Goal: Information Seeking & Learning: Learn about a topic

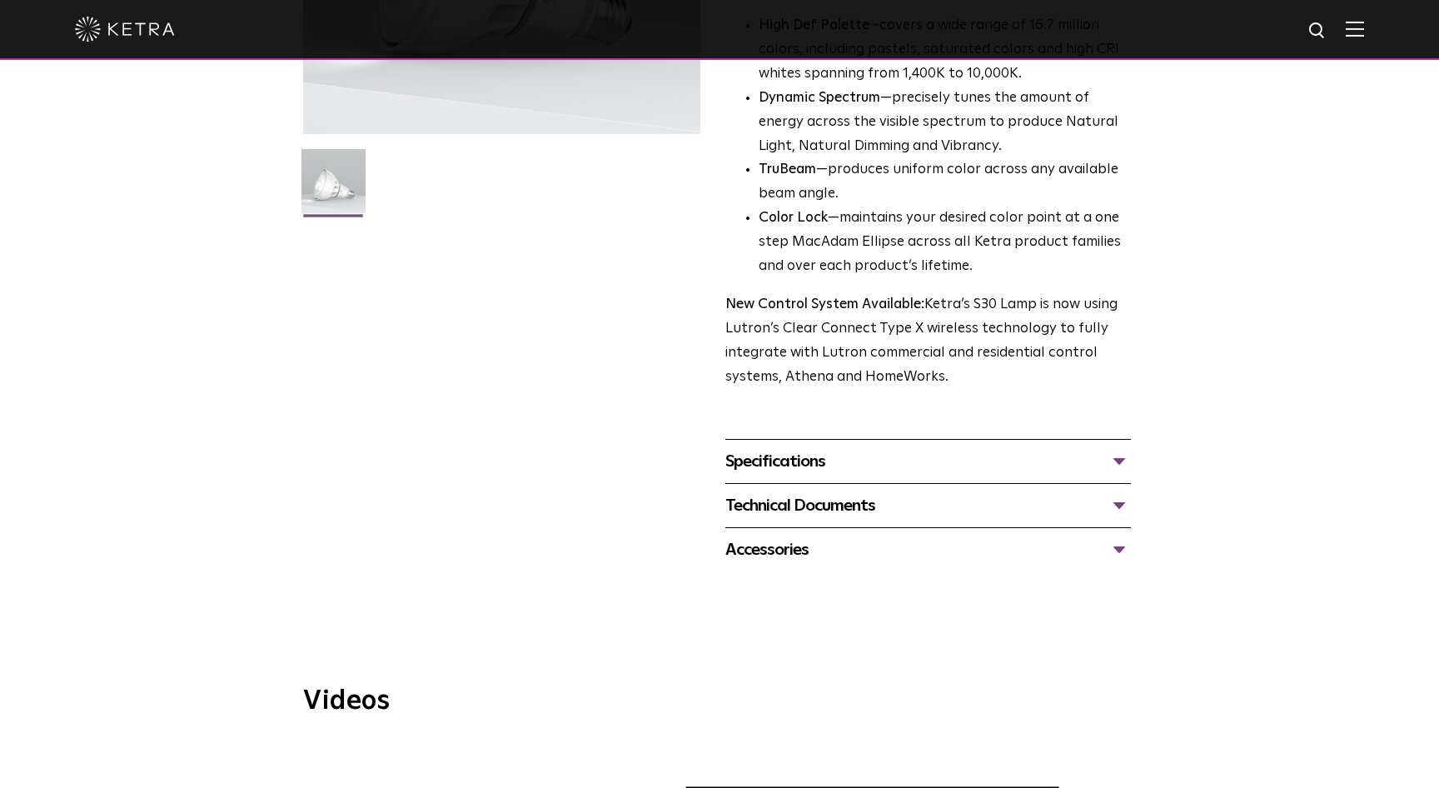
scroll to position [396, 0]
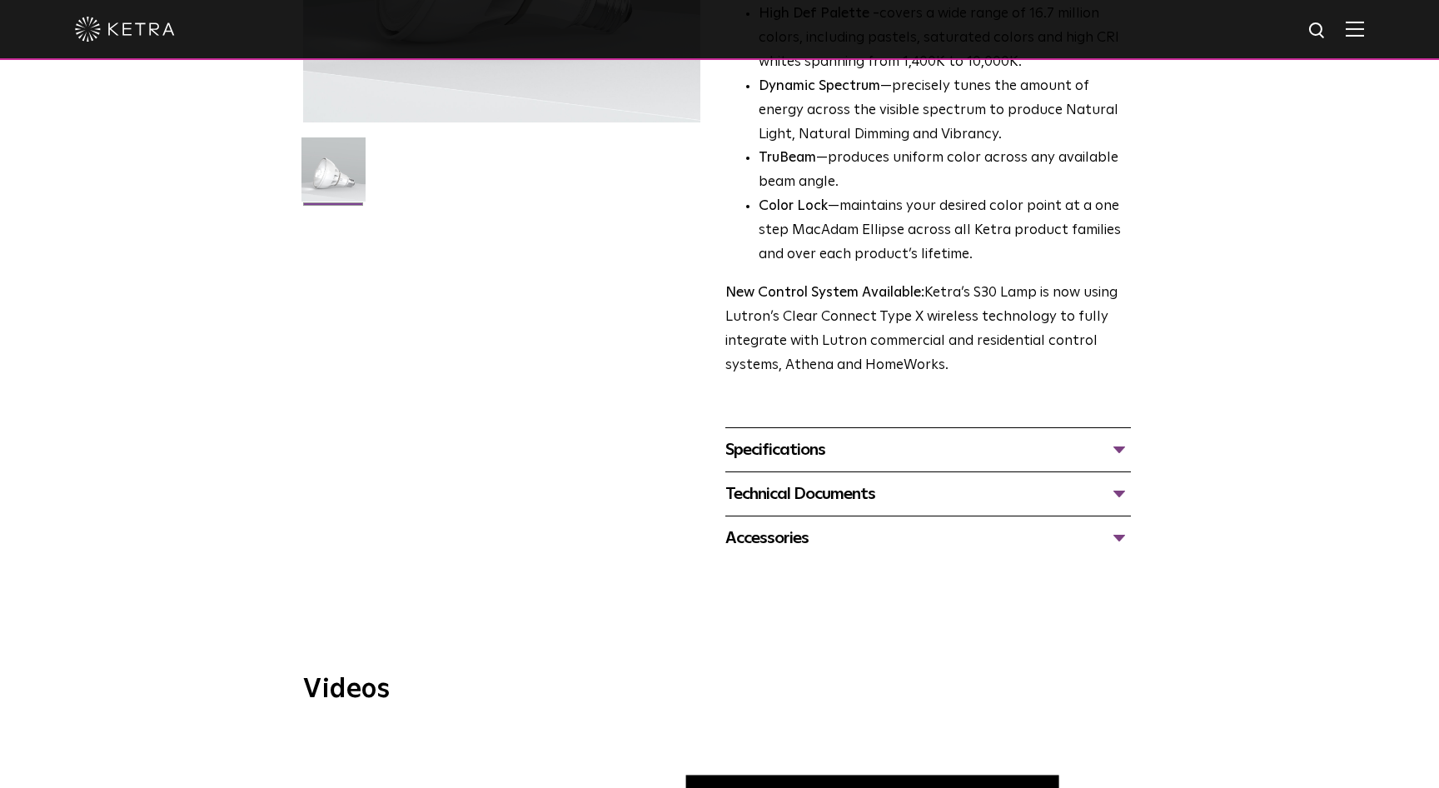
click at [838, 450] on div "Specifications" at bounding box center [927, 449] width 405 height 27
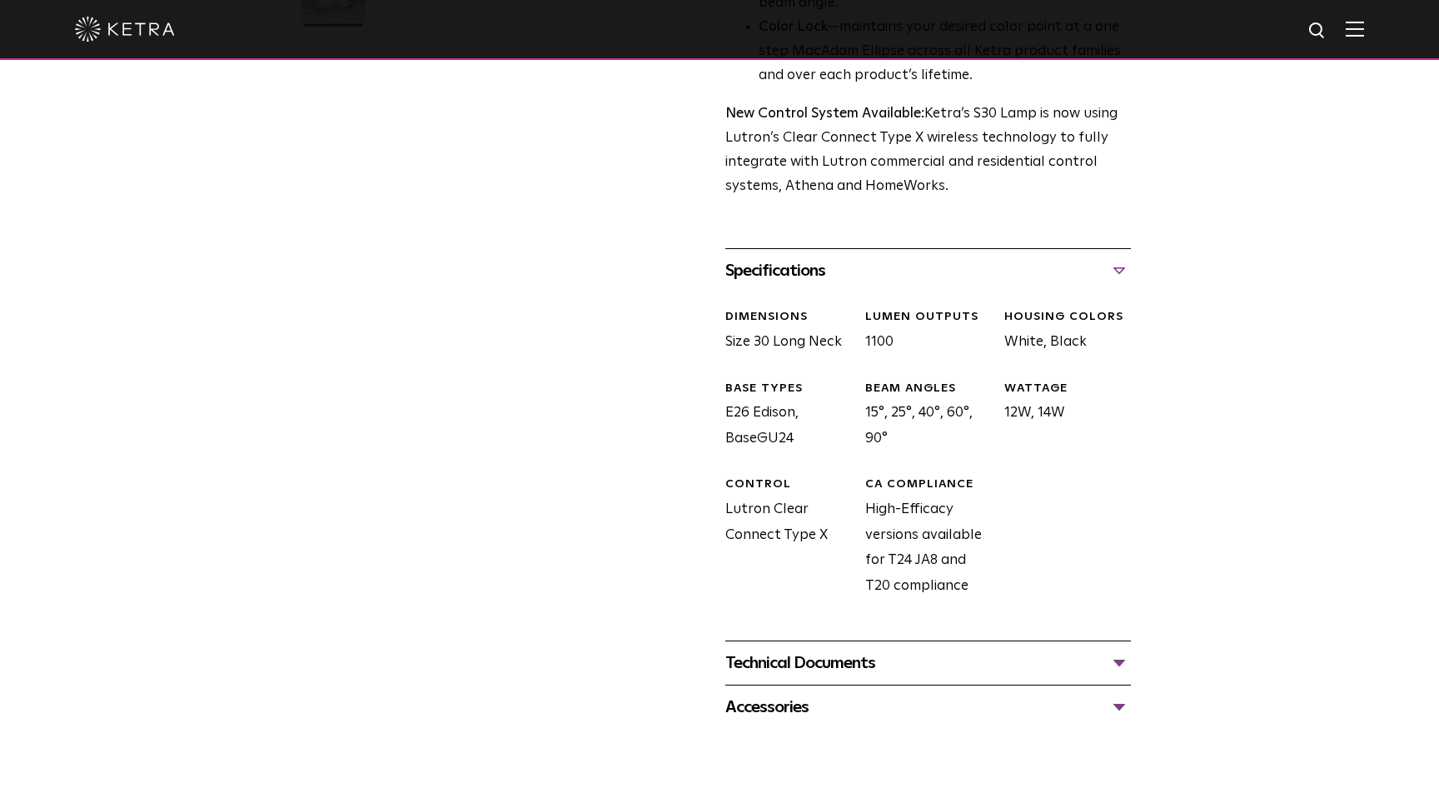
scroll to position [584, 0]
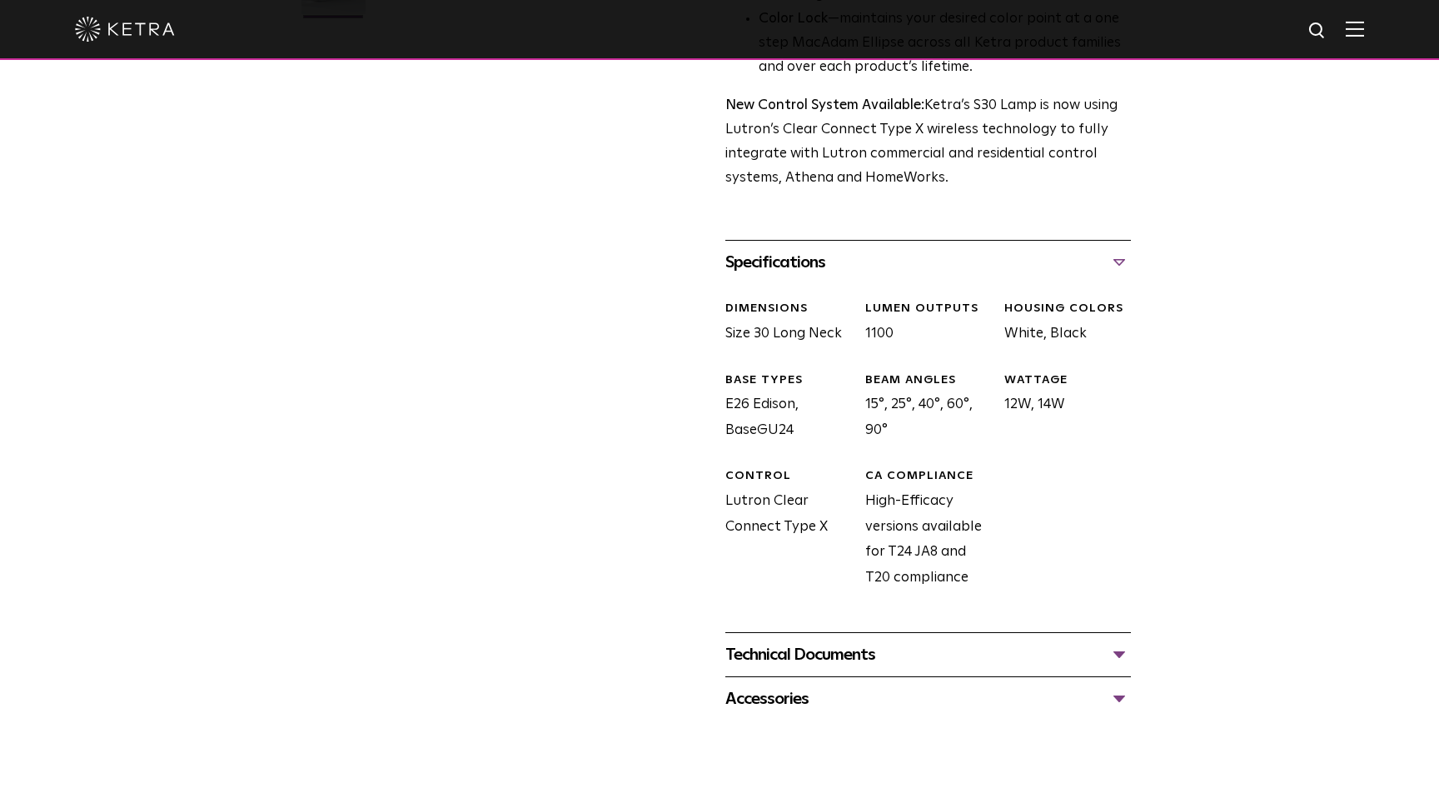
click at [891, 663] on div "Technical Documents" at bounding box center [927, 654] width 405 height 27
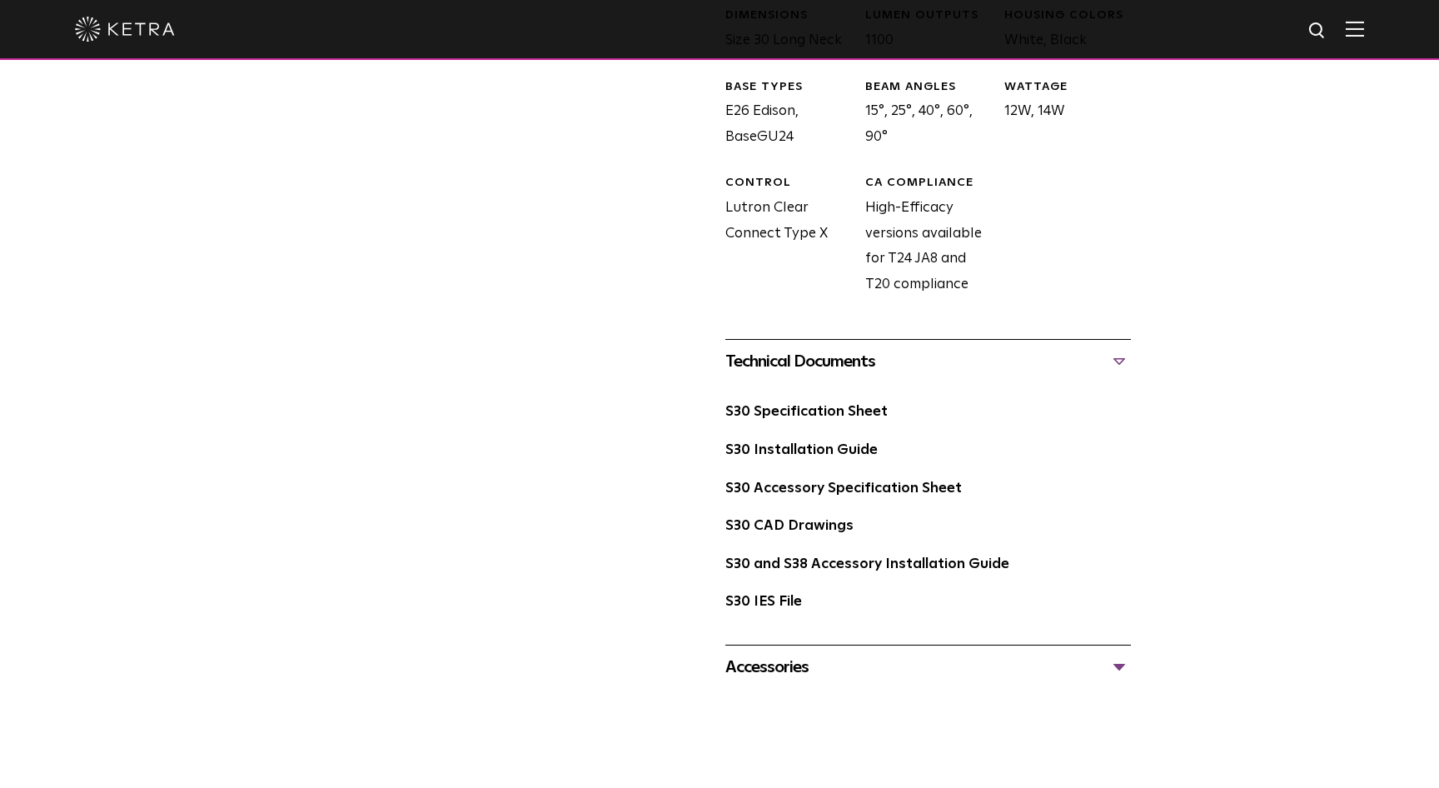
scroll to position [895, 0]
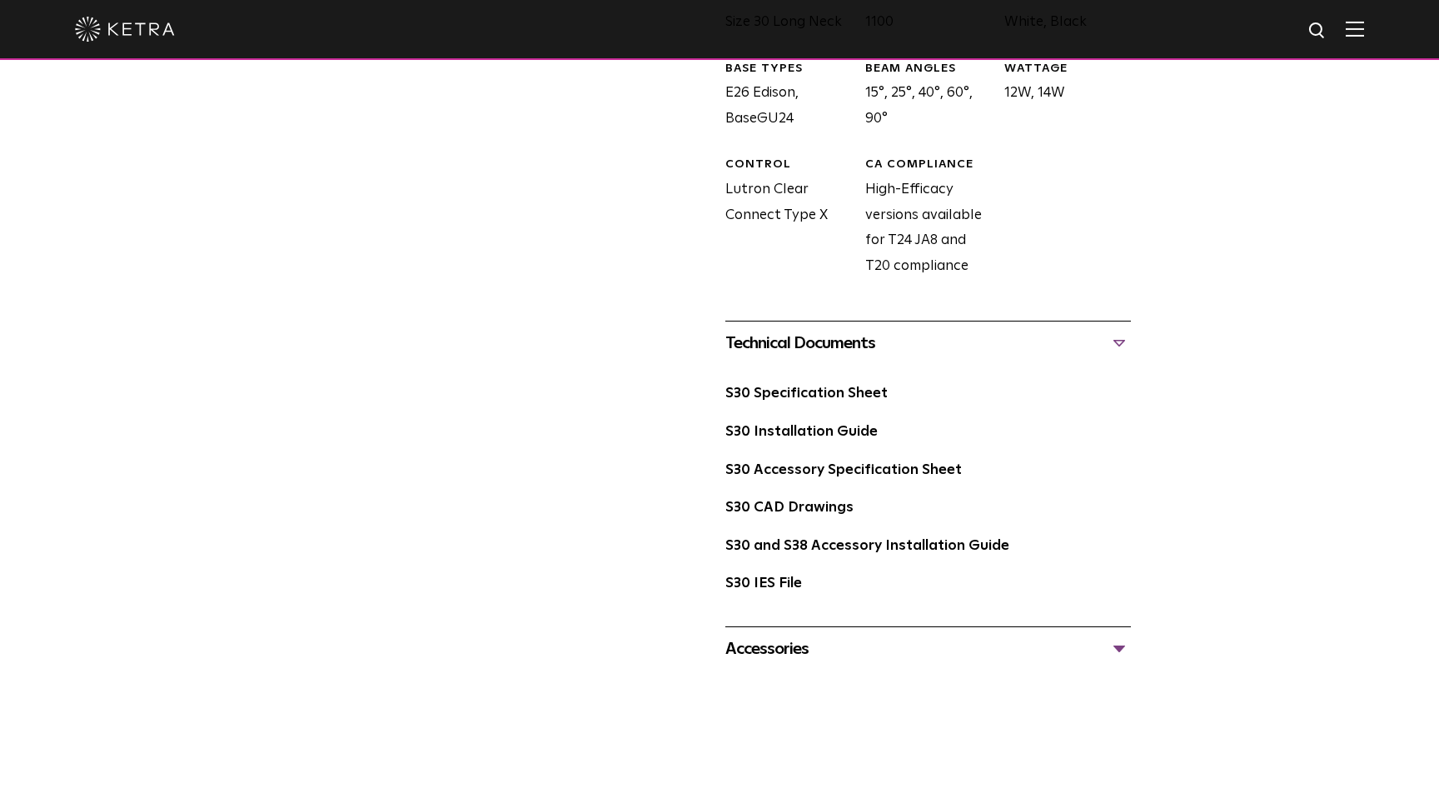
click at [859, 644] on div "Accessories" at bounding box center [927, 648] width 405 height 27
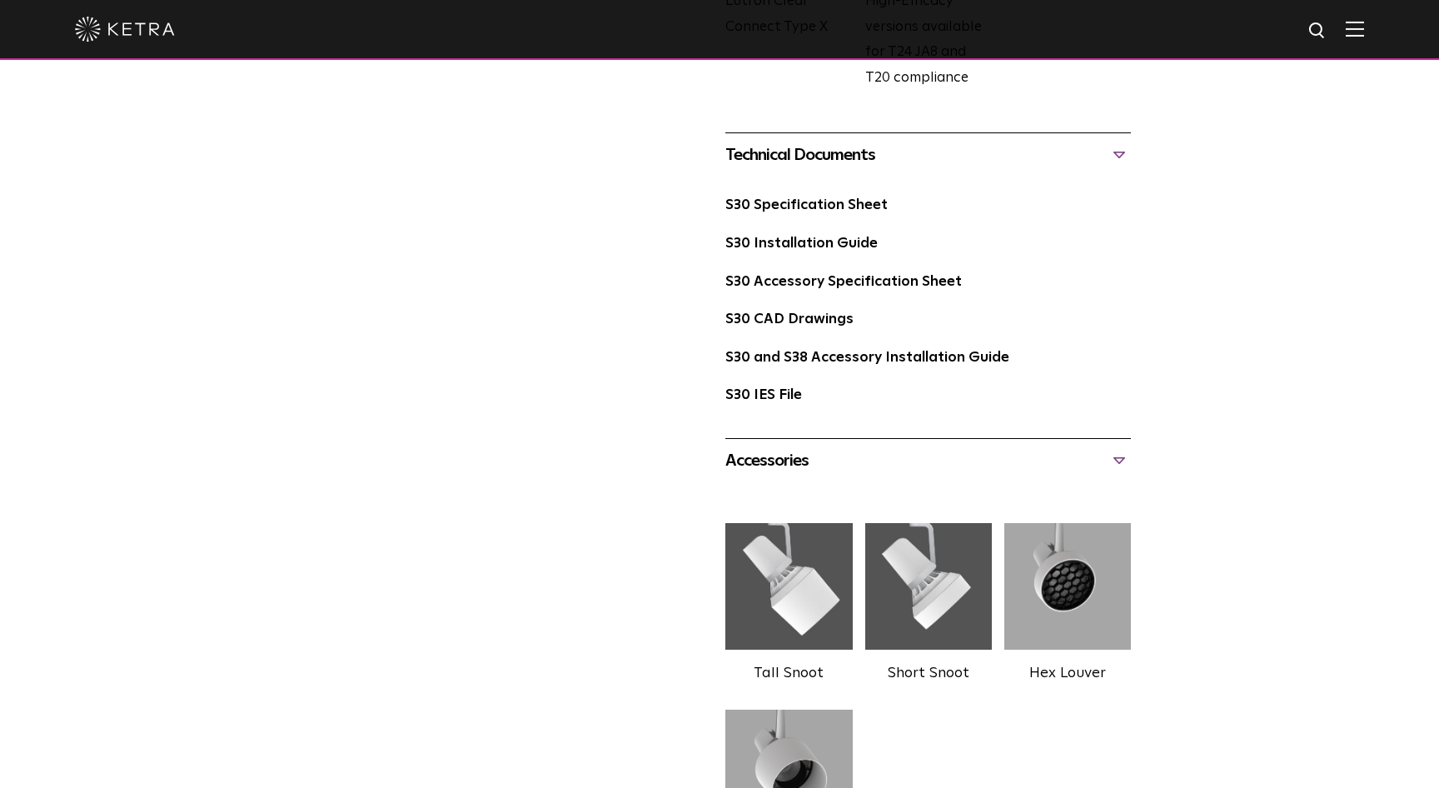
scroll to position [1096, 0]
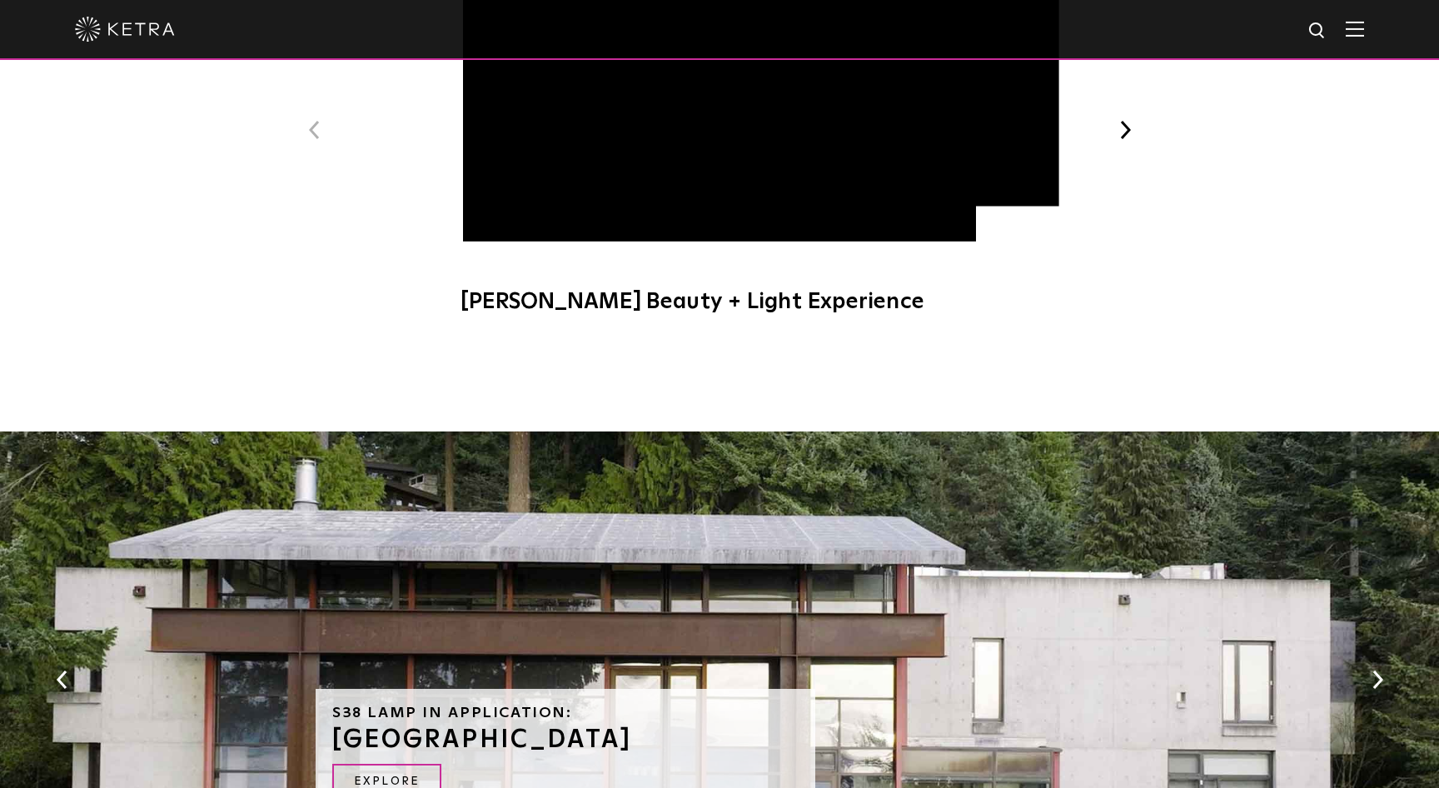
scroll to position [1112, 0]
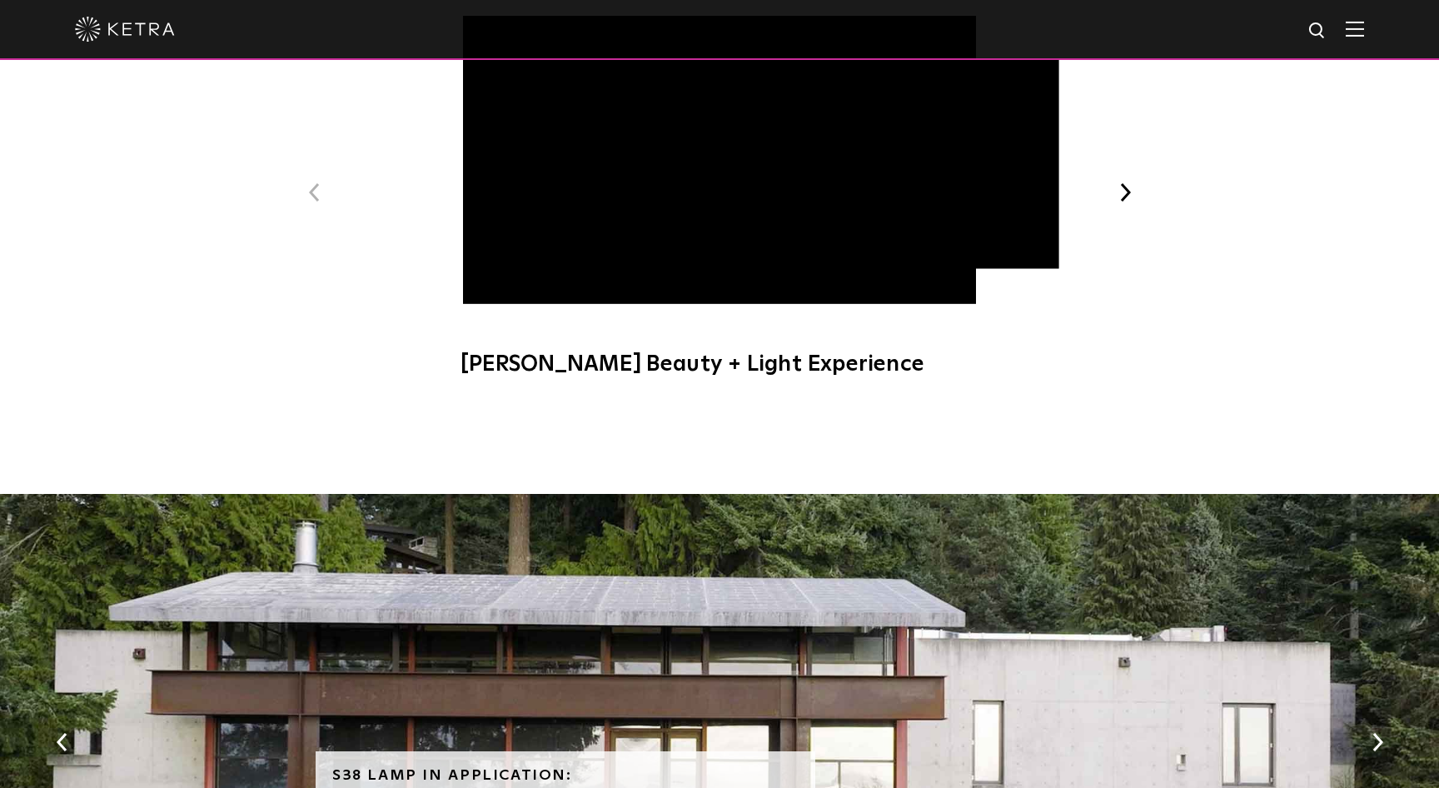
click at [497, 285] on span "Ketra Beauty + Light Experience" at bounding box center [719, 205] width 560 height 379
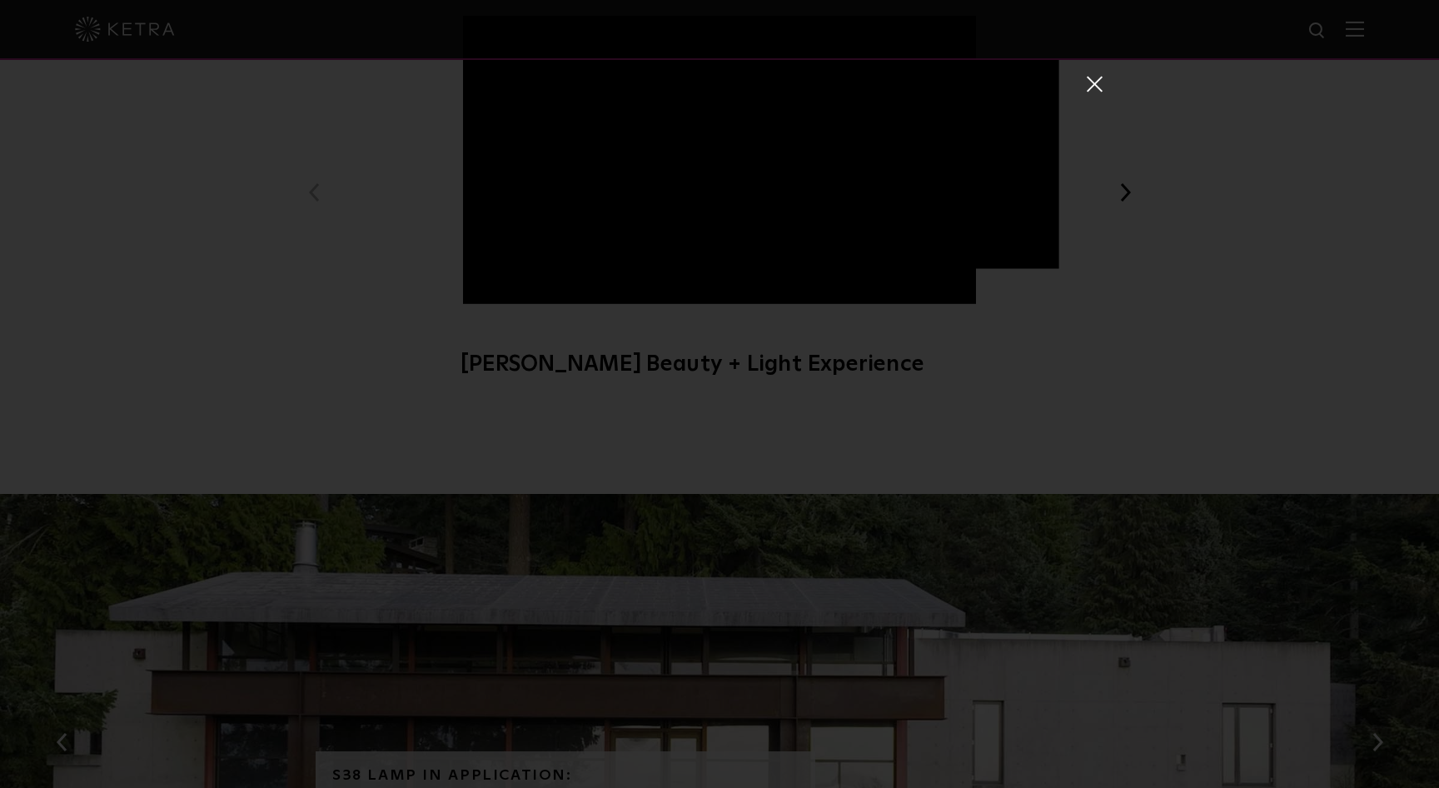
scroll to position [50, 0]
click at [1094, 42] on span at bounding box center [1093, 38] width 18 height 27
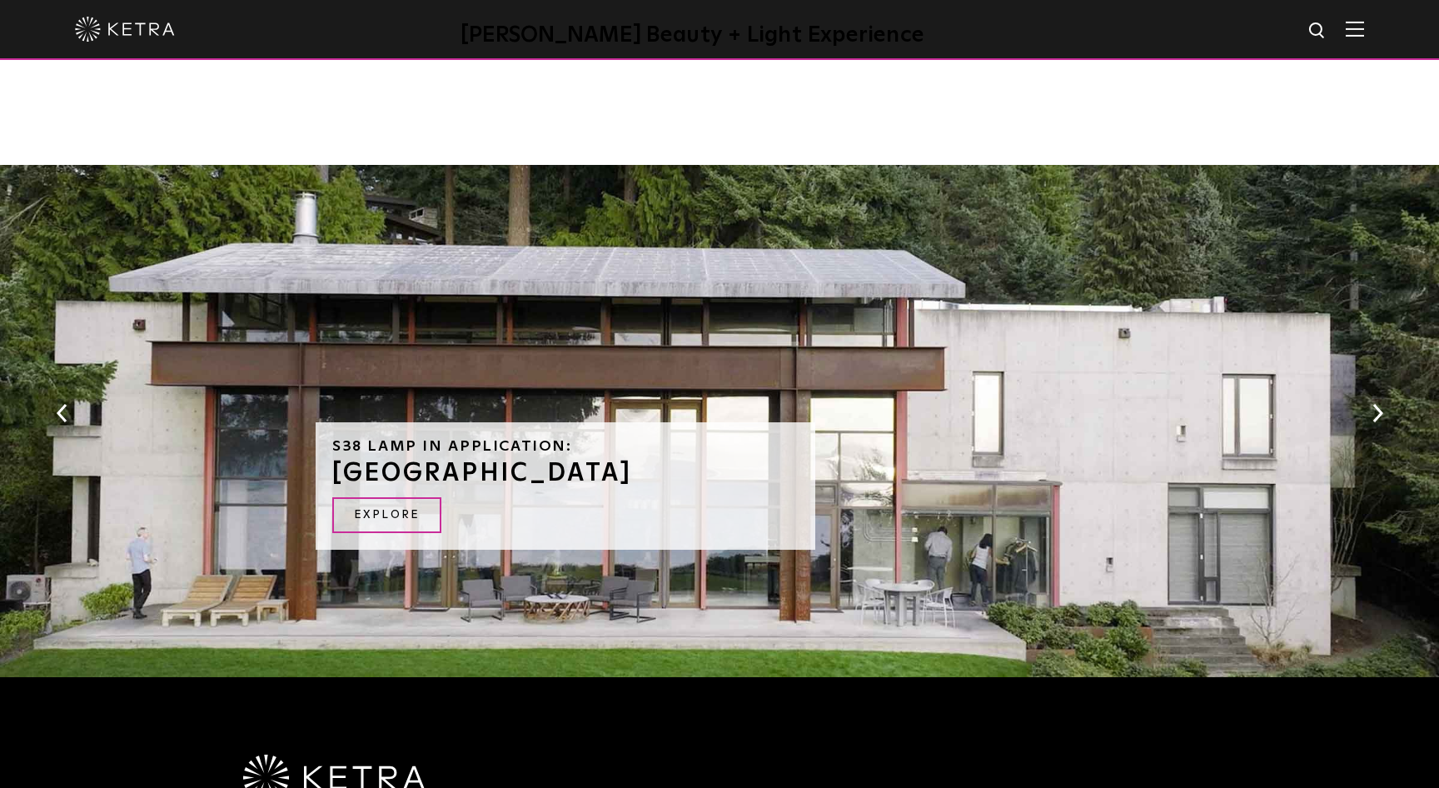
scroll to position [1484, 0]
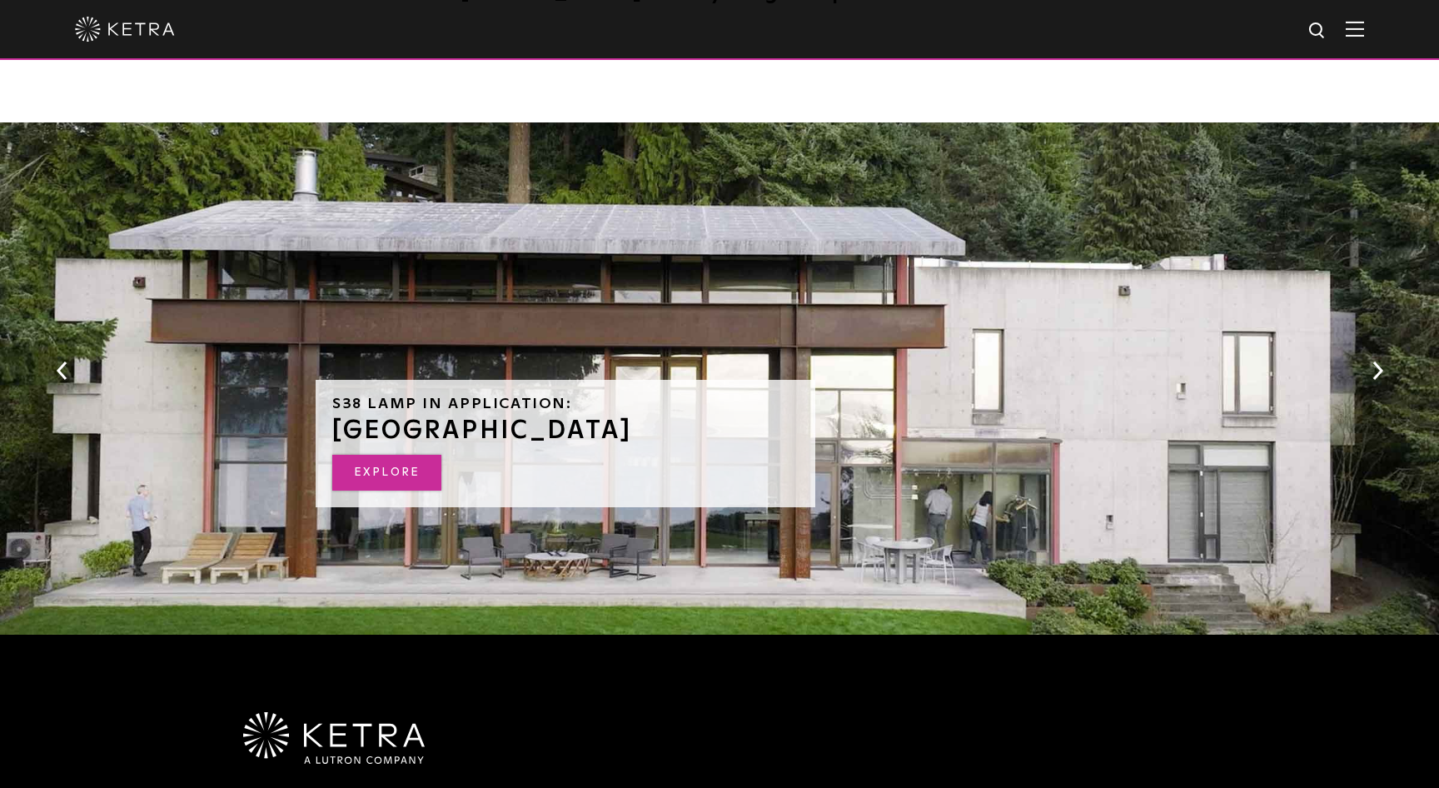
click at [393, 486] on link "EXPLORE" at bounding box center [386, 473] width 109 height 36
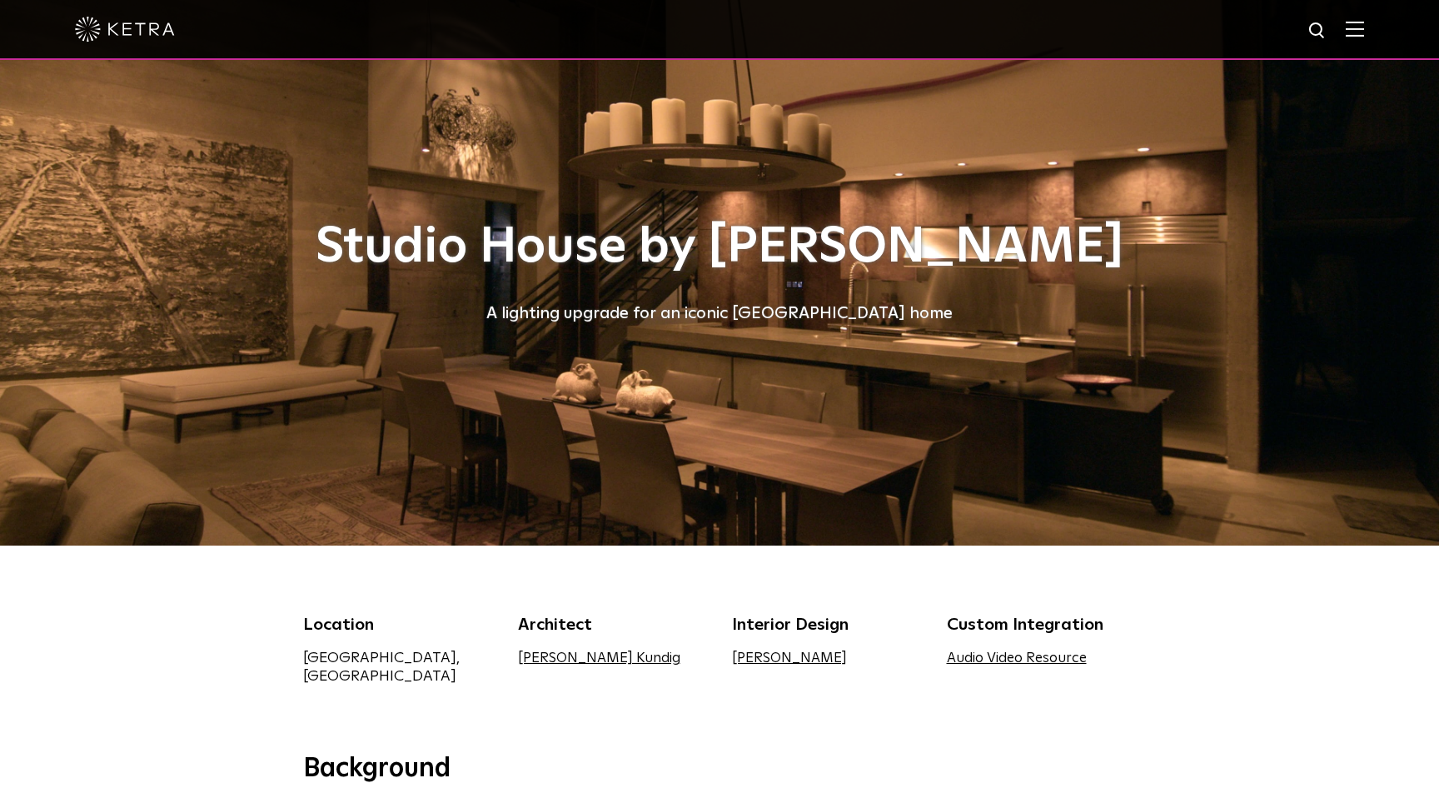
click at [168, 52] on div at bounding box center [719, 29] width 1289 height 58
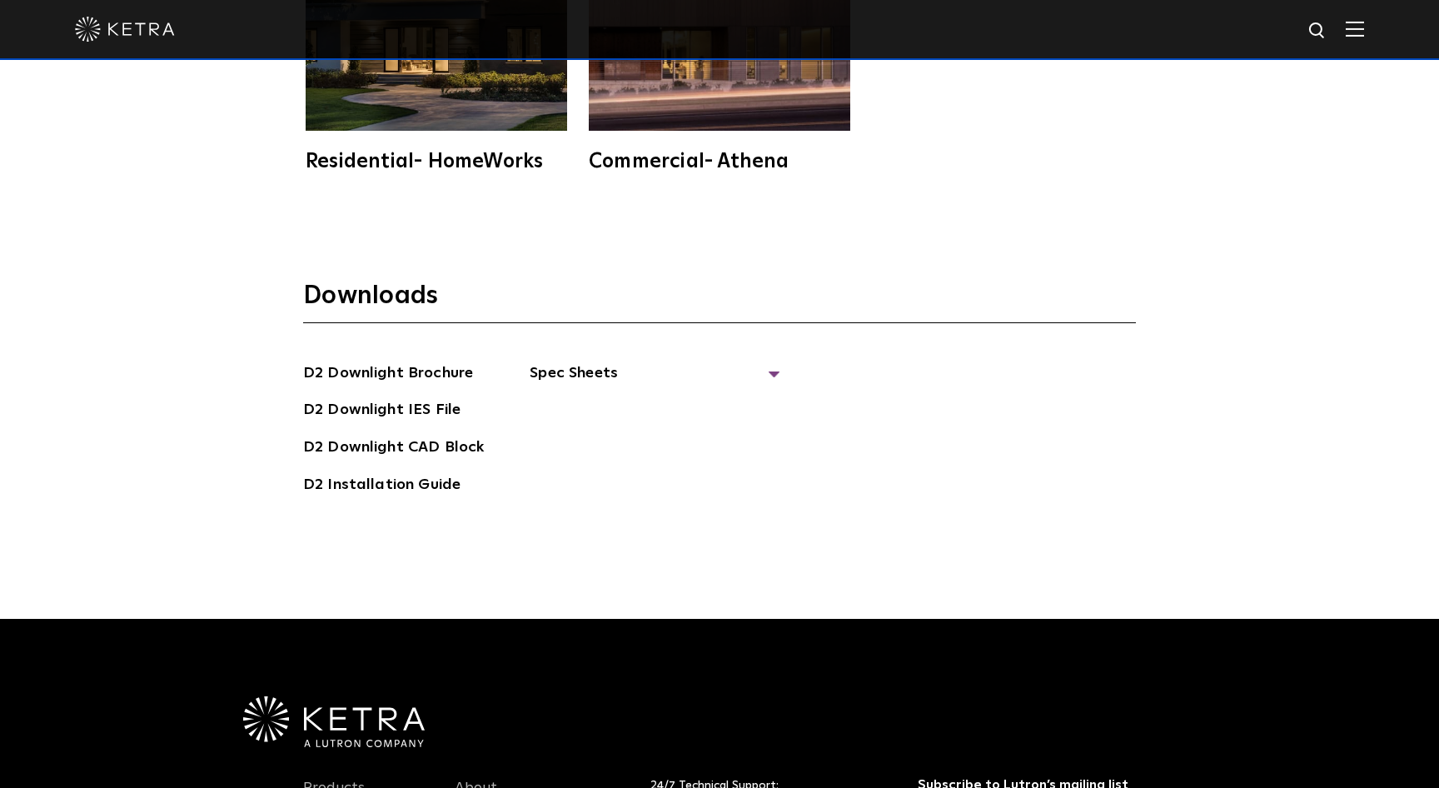
scroll to position [5058, 0]
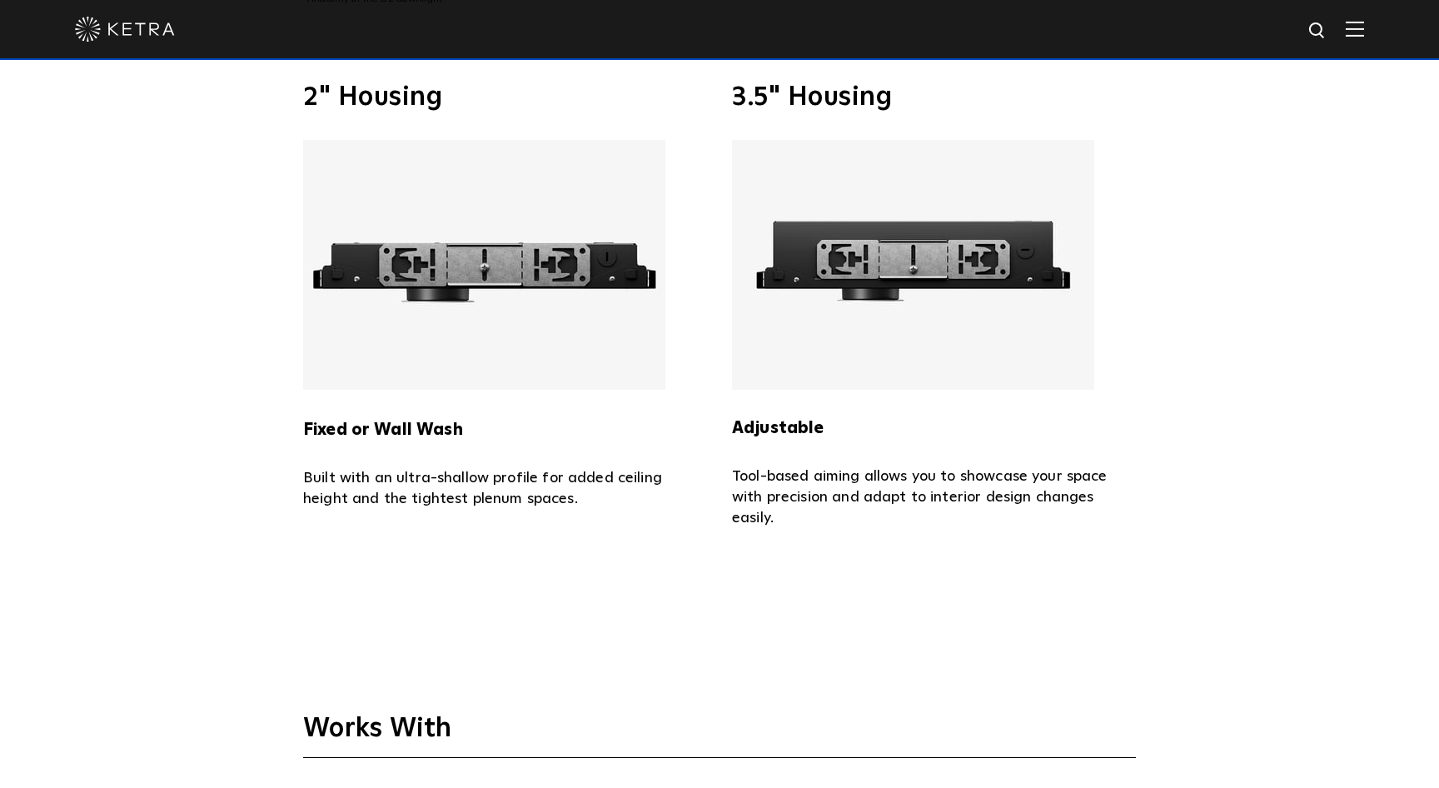
scroll to position [3776, 0]
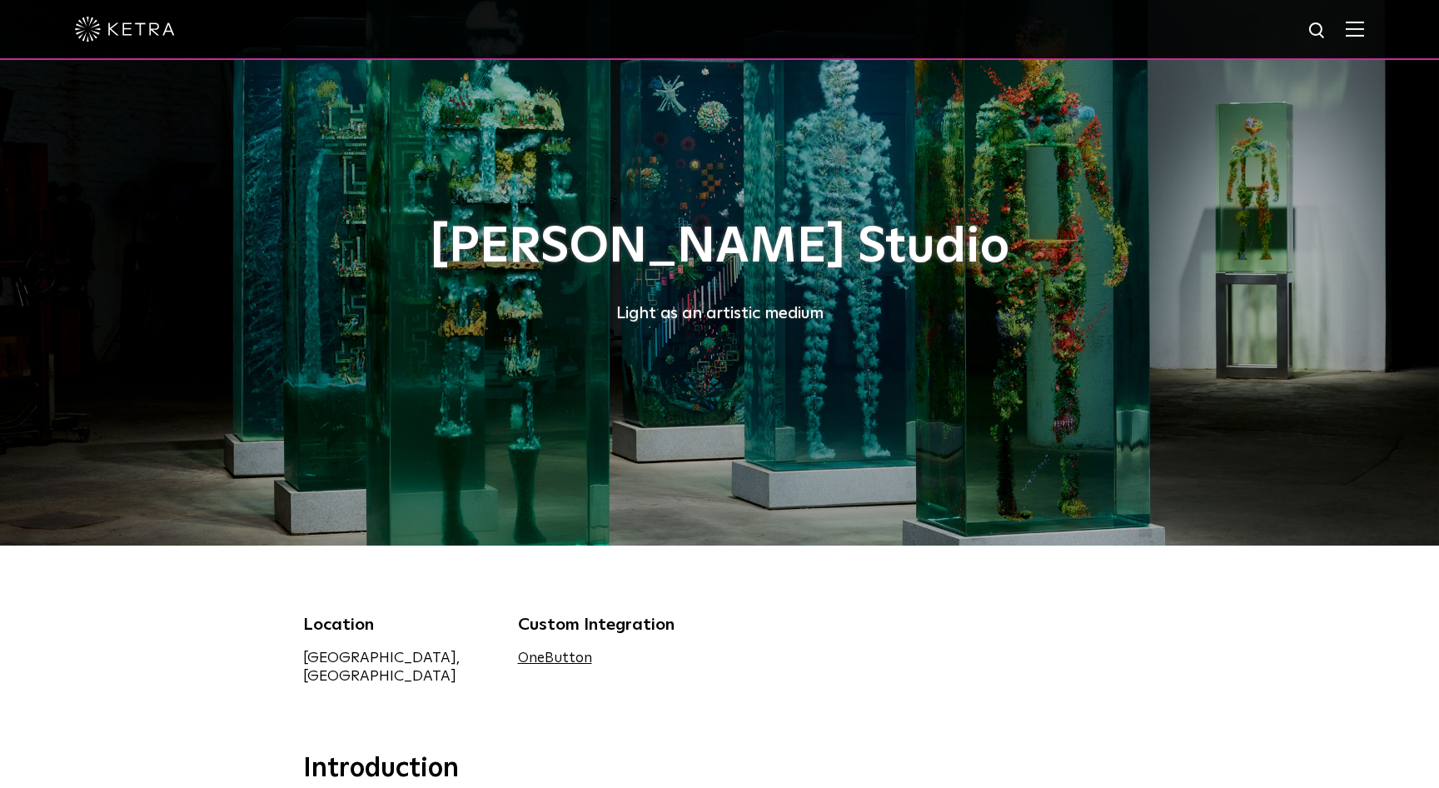
click at [1353, 24] on img at bounding box center [1354, 29] width 18 height 16
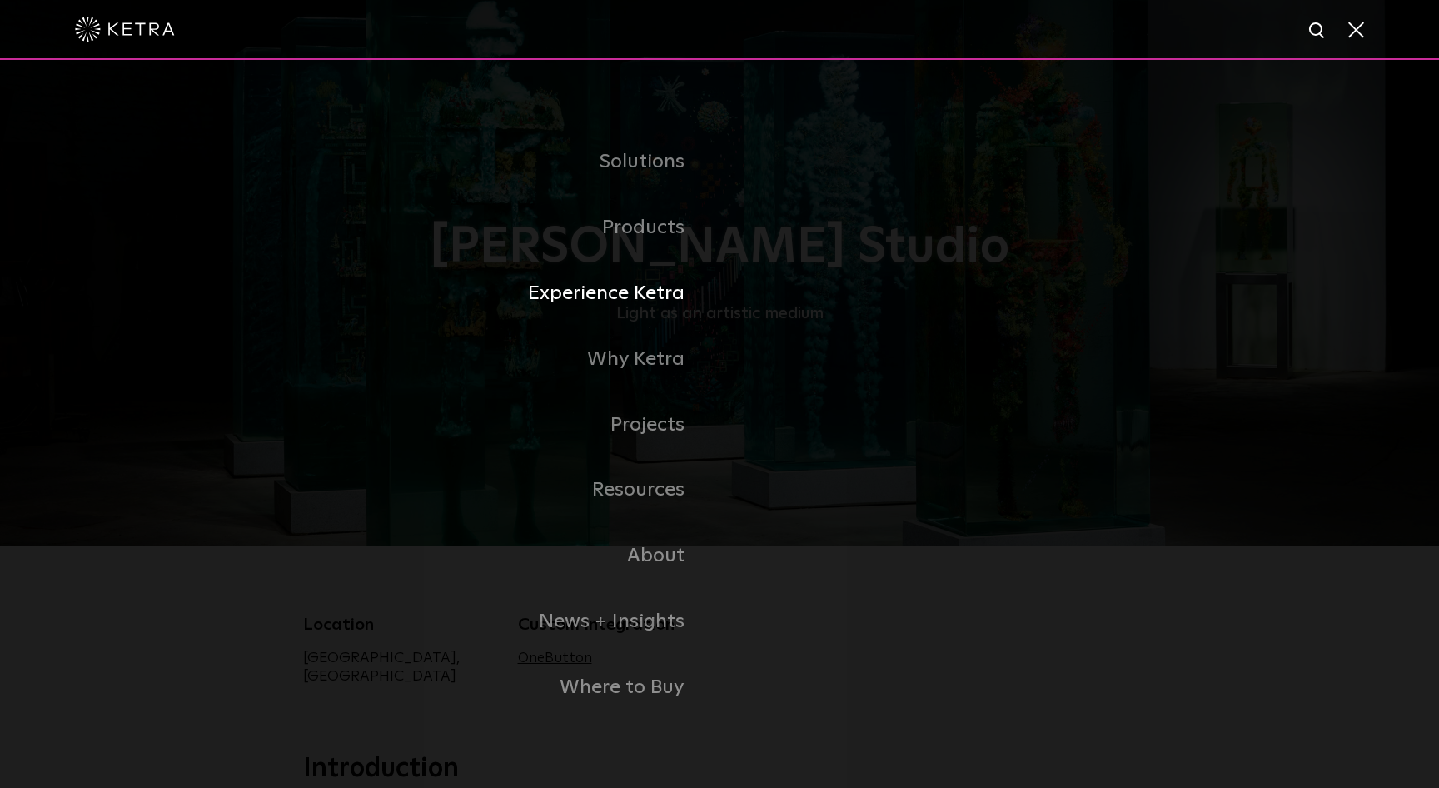
click at [644, 304] on link "Experience Ketra" at bounding box center [511, 294] width 416 height 66
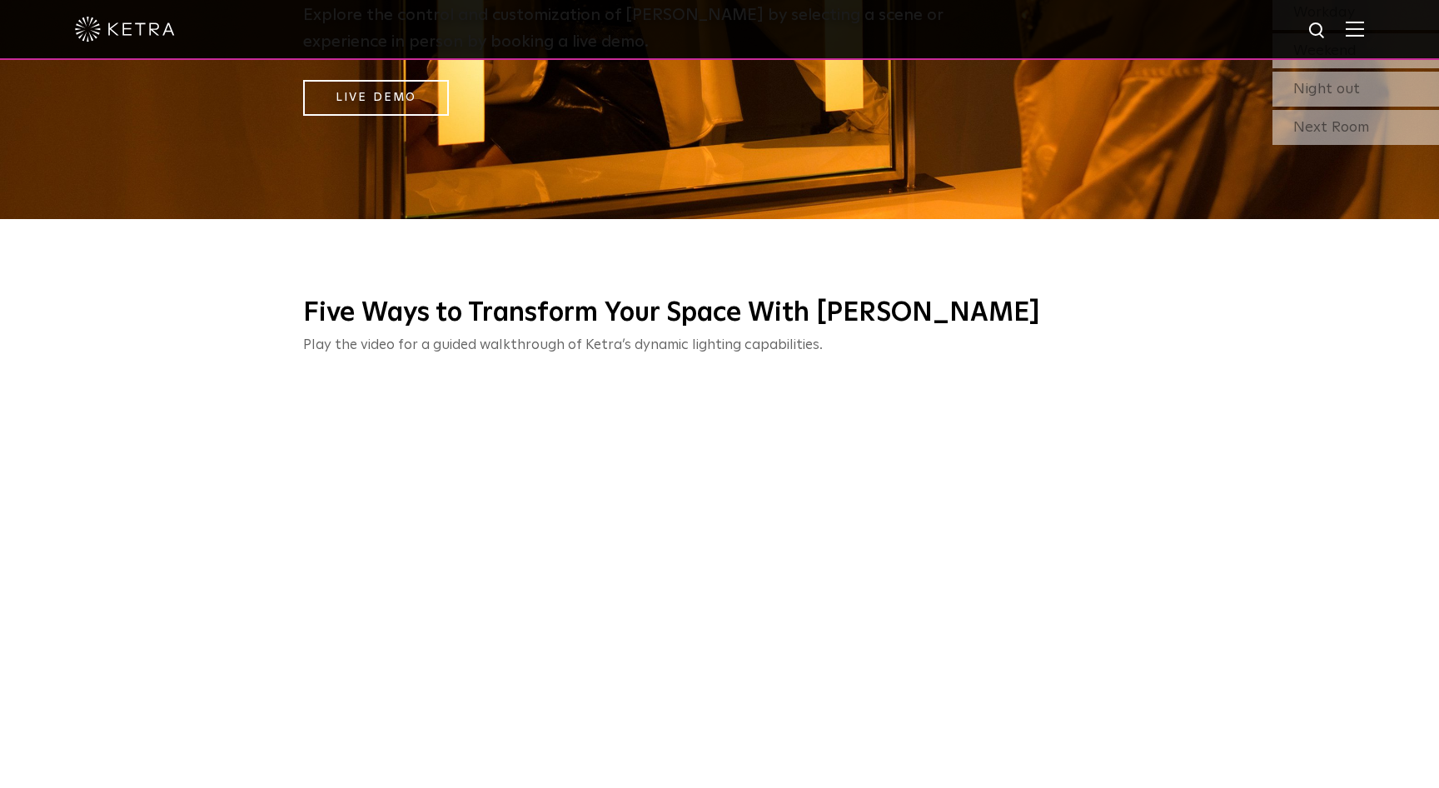
scroll to position [57, 0]
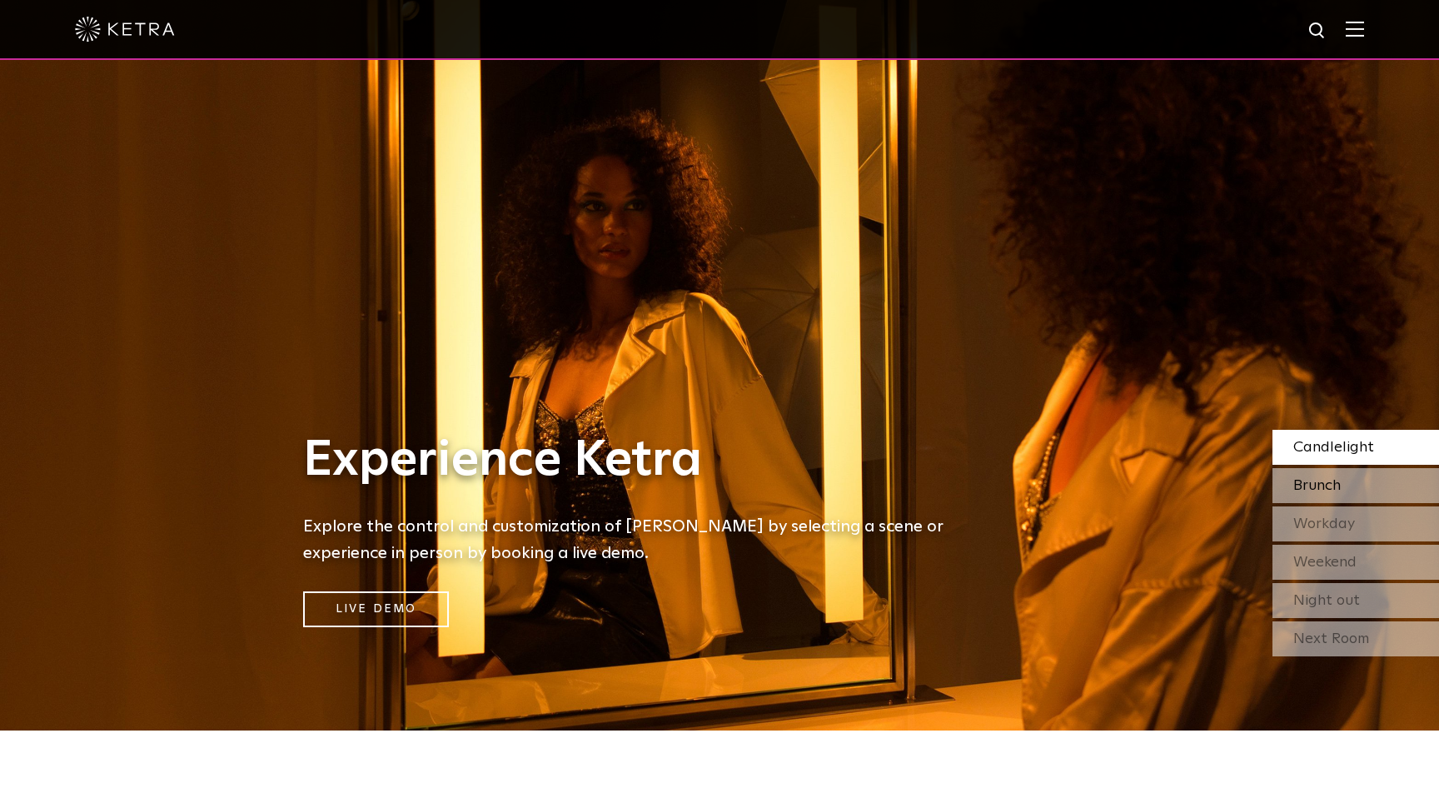
click at [1371, 478] on div "Brunch" at bounding box center [1355, 485] width 167 height 35
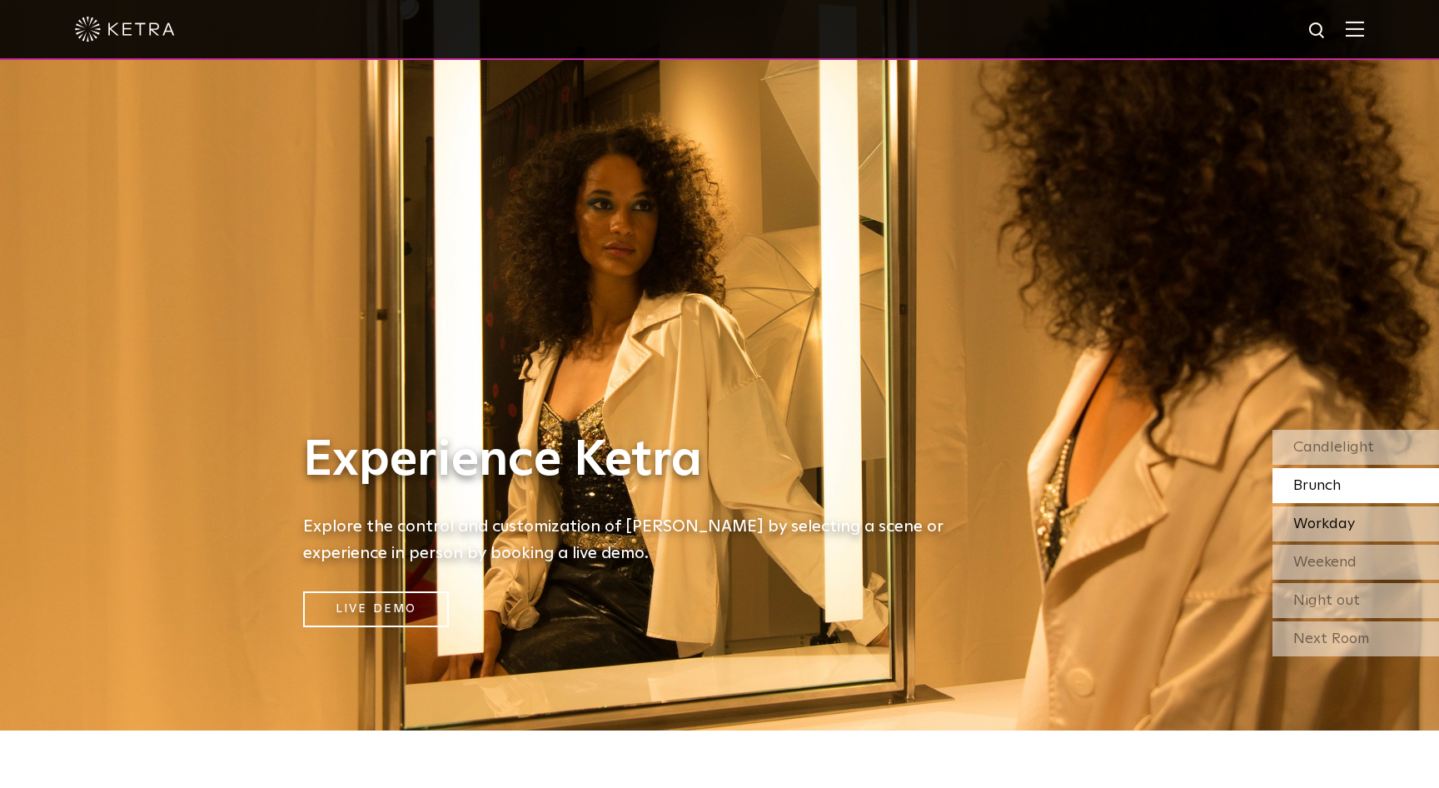
click at [1350, 528] on span "Workday" at bounding box center [1324, 523] width 62 height 15
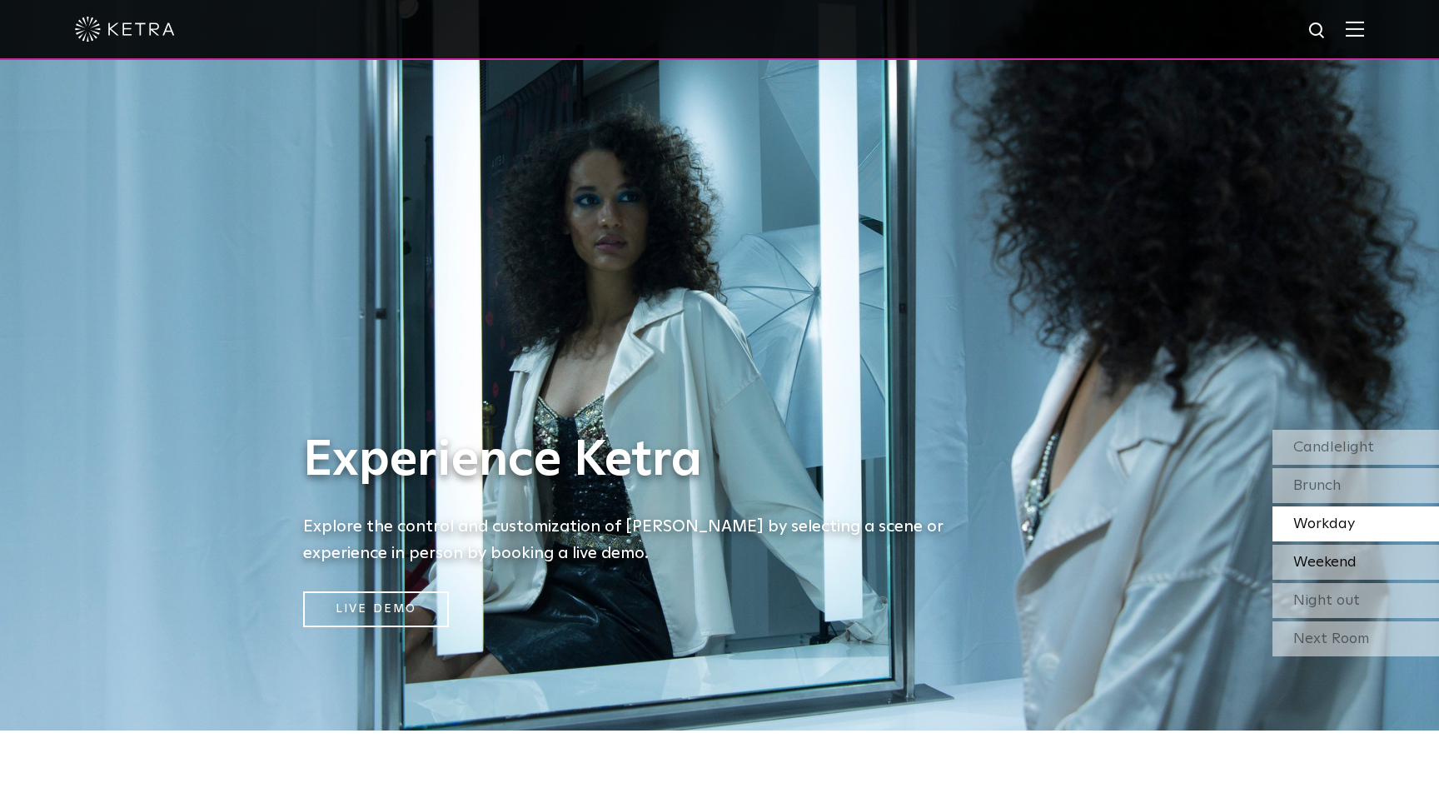
click at [1340, 563] on span "Weekend" at bounding box center [1324, 561] width 63 height 15
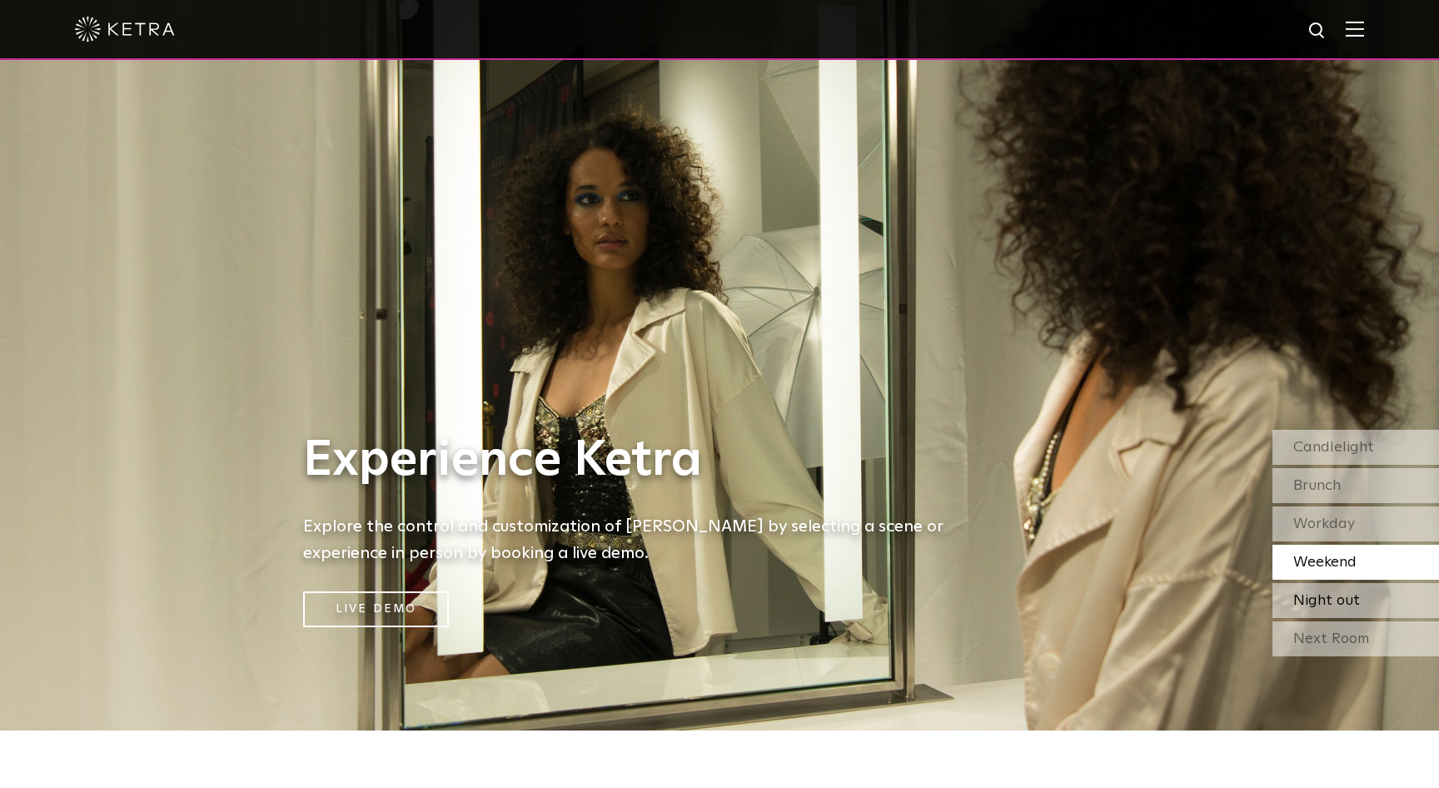
click at [1335, 604] on span "Night out" at bounding box center [1326, 600] width 67 height 15
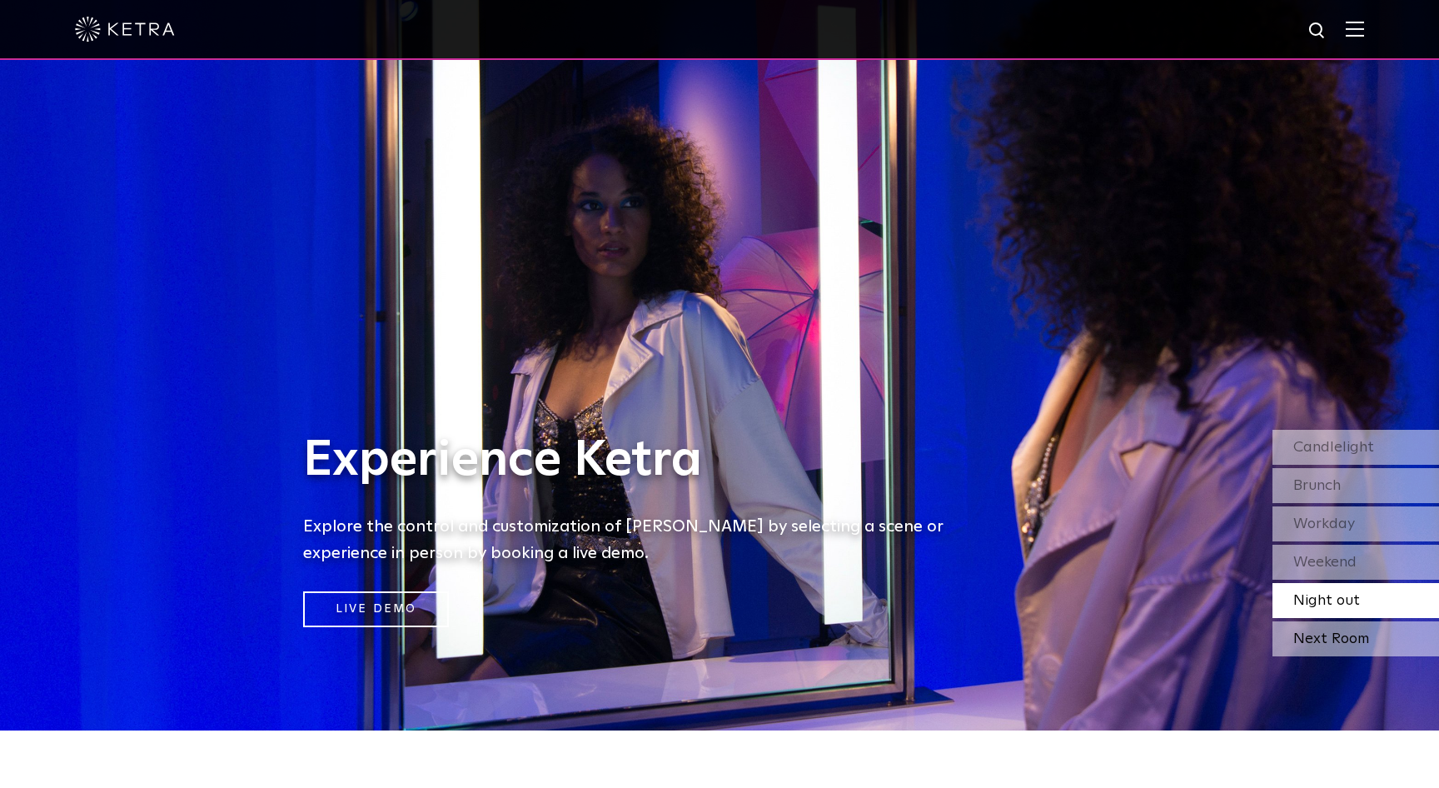
click at [1333, 655] on div "Next Room" at bounding box center [1355, 638] width 167 height 35
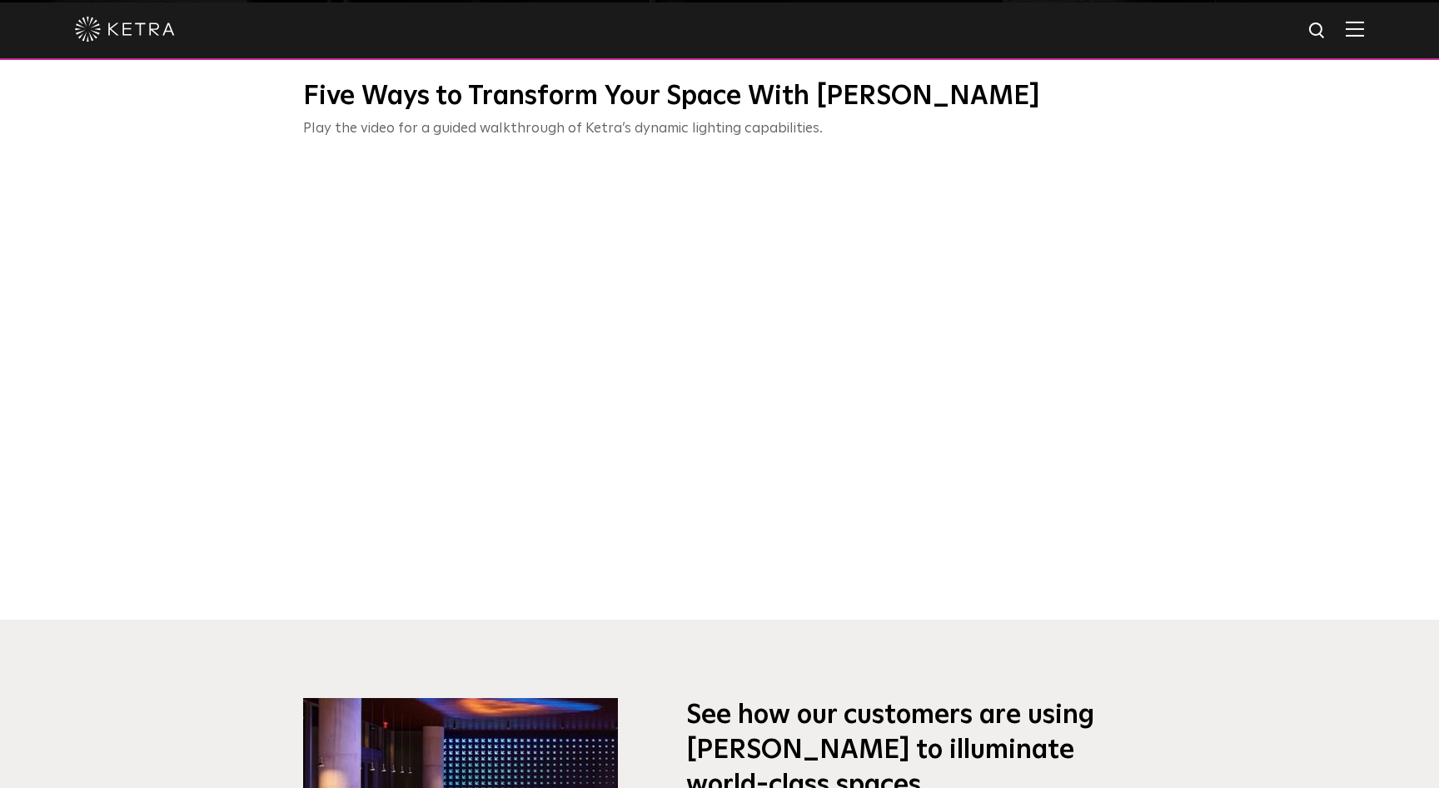
scroll to position [0, 0]
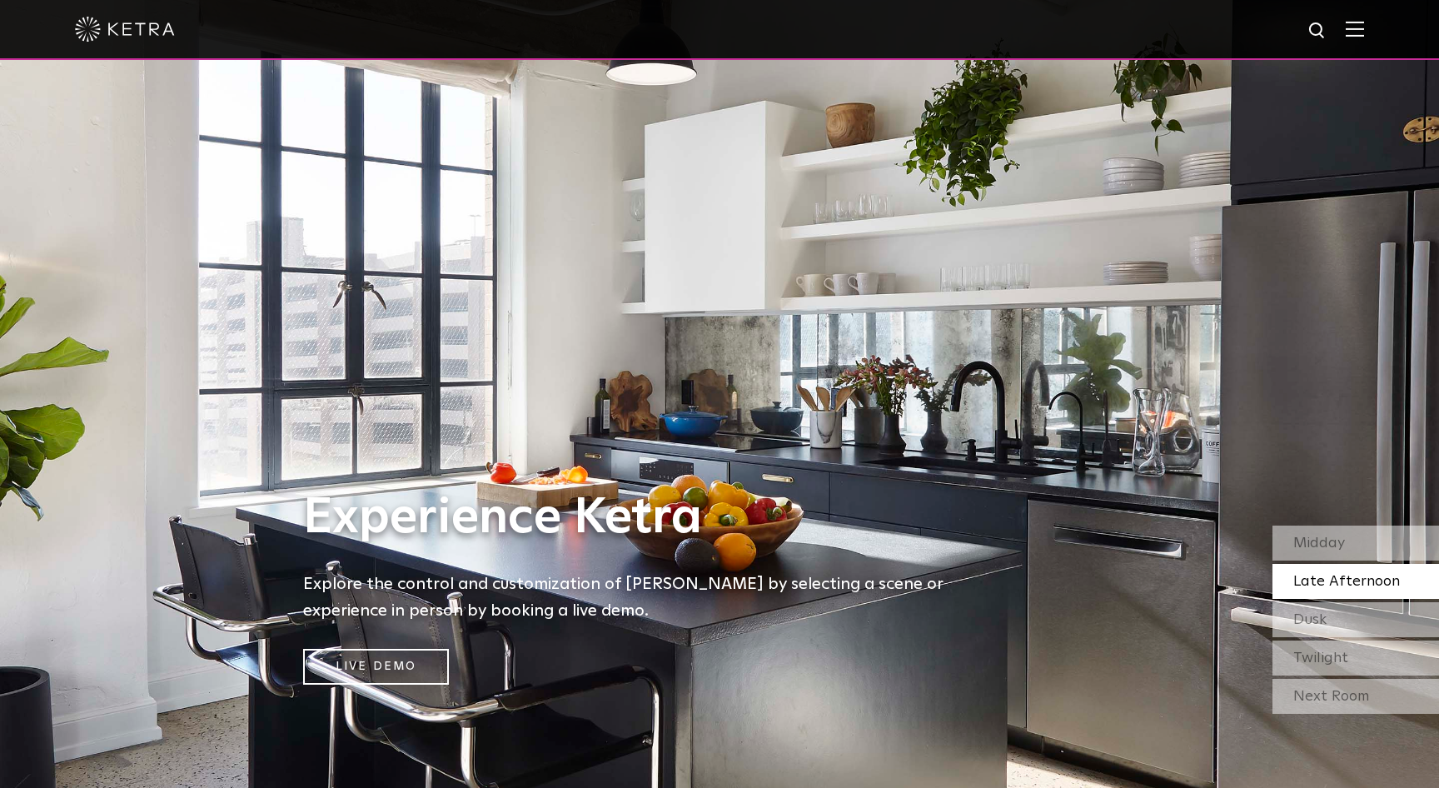
click at [1357, 29] on img at bounding box center [1354, 29] width 18 height 16
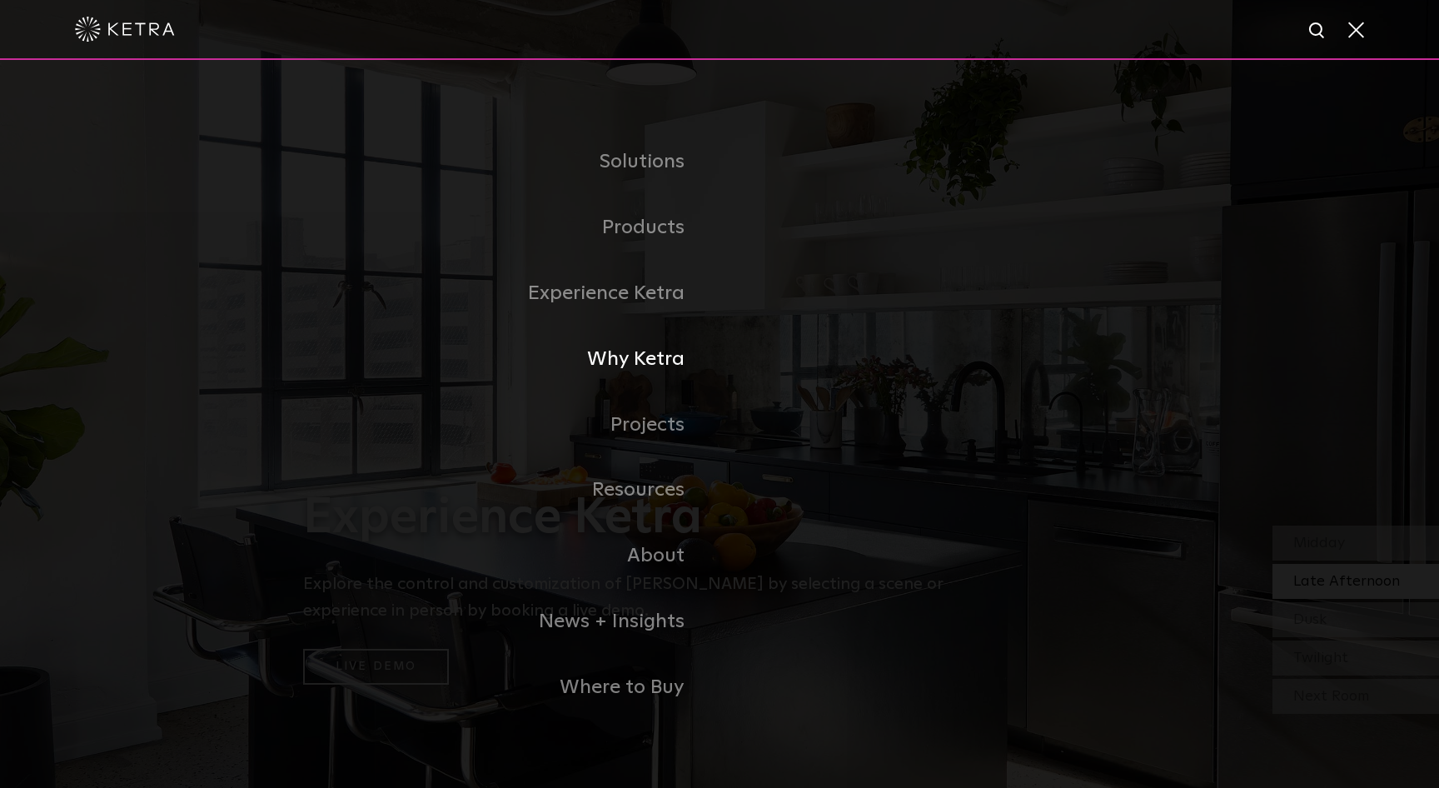
click at [649, 356] on link "Why Ketra" at bounding box center [511, 359] width 416 height 66
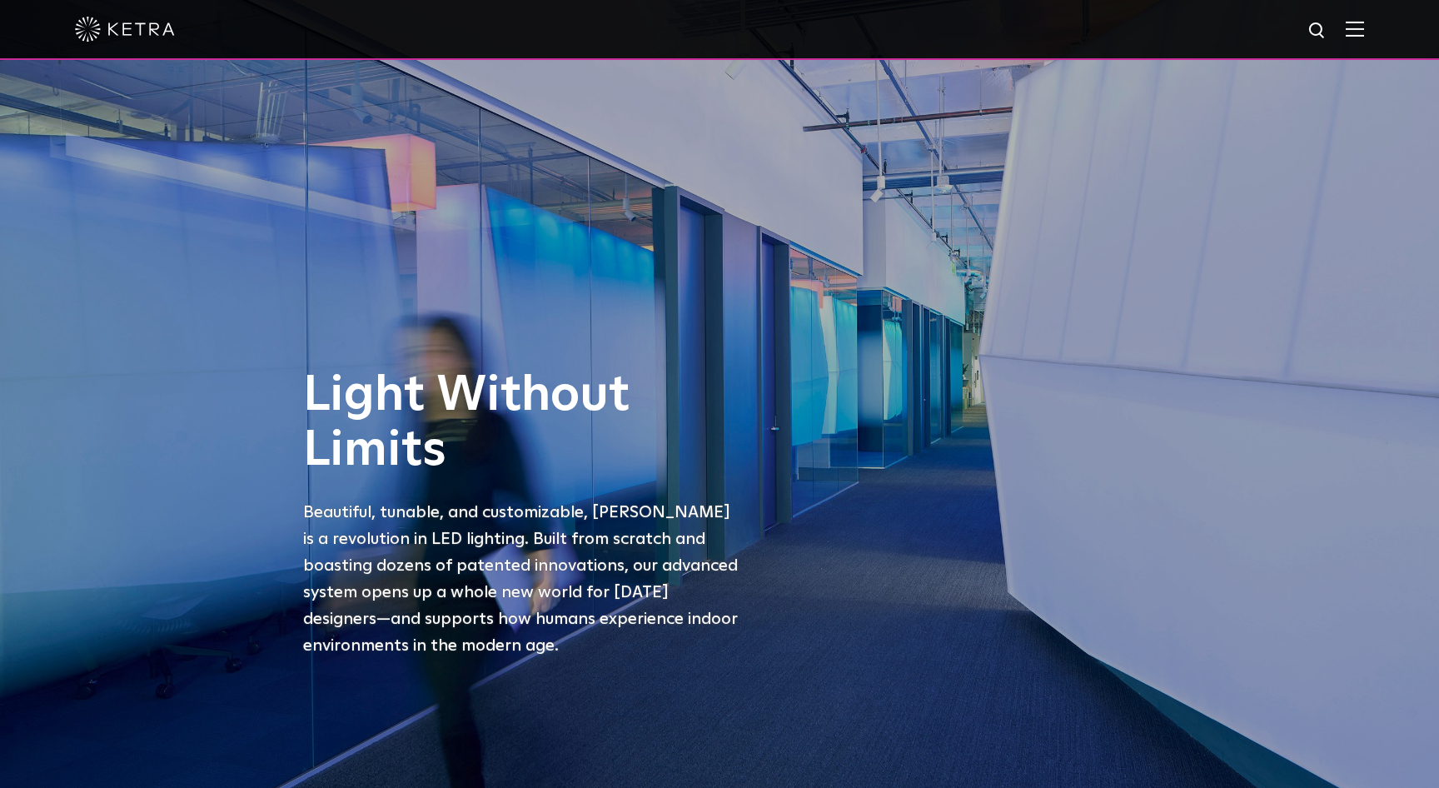
click at [1354, 54] on div at bounding box center [719, 29] width 1289 height 58
click at [1355, 45] on div at bounding box center [719, 29] width 1289 height 58
click at [1357, 31] on img at bounding box center [1354, 29] width 18 height 16
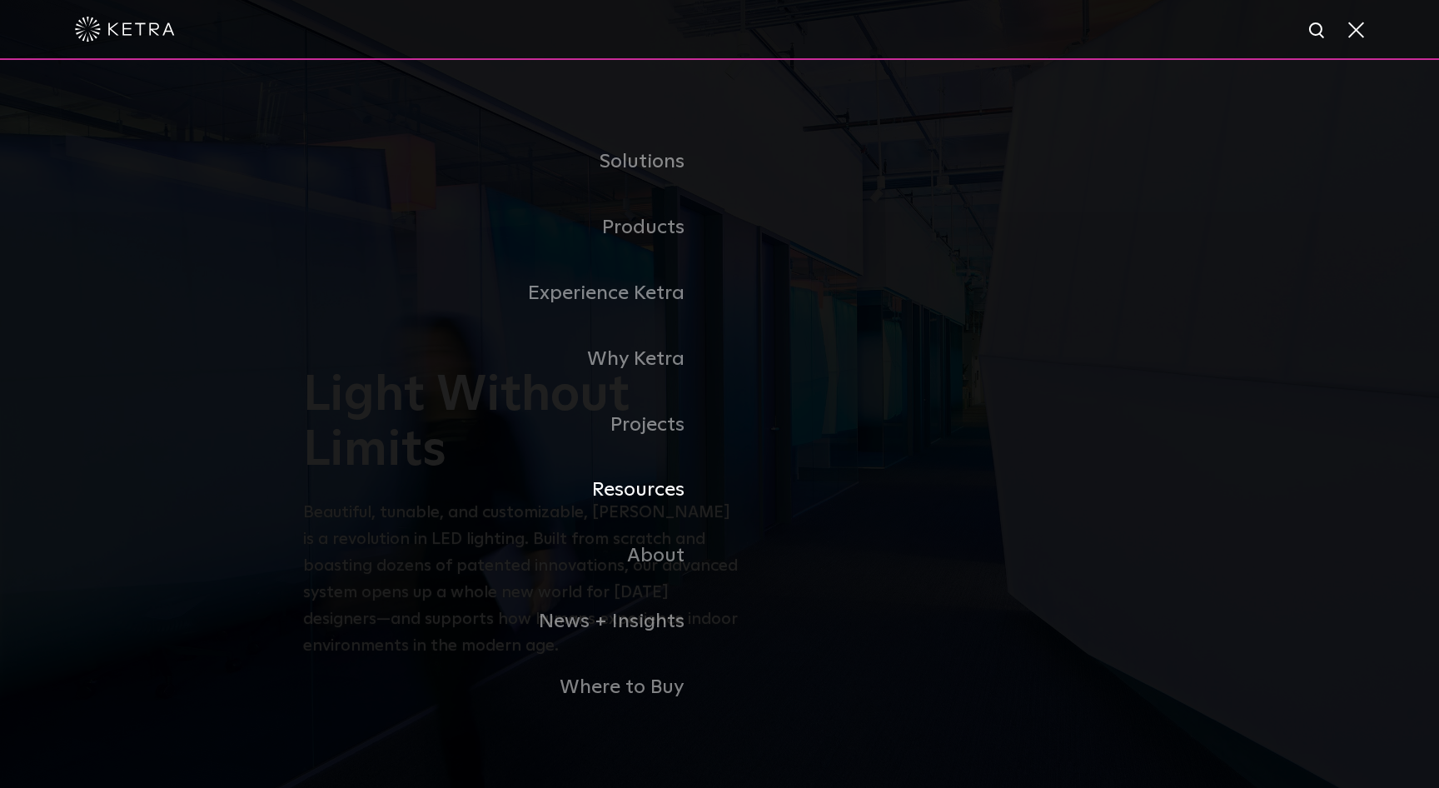
click at [657, 468] on link "Resources" at bounding box center [511, 490] width 416 height 66
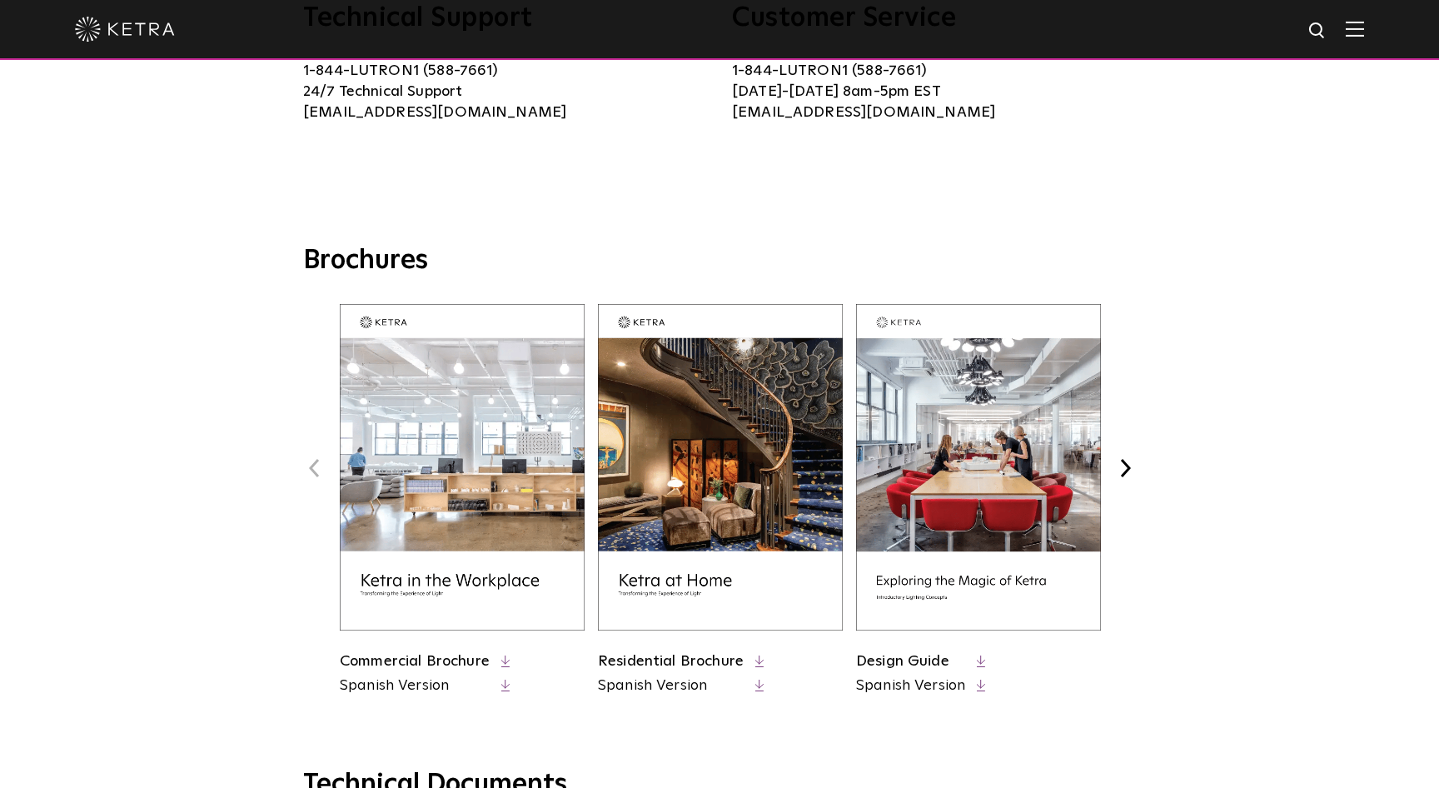
scroll to position [644, 0]
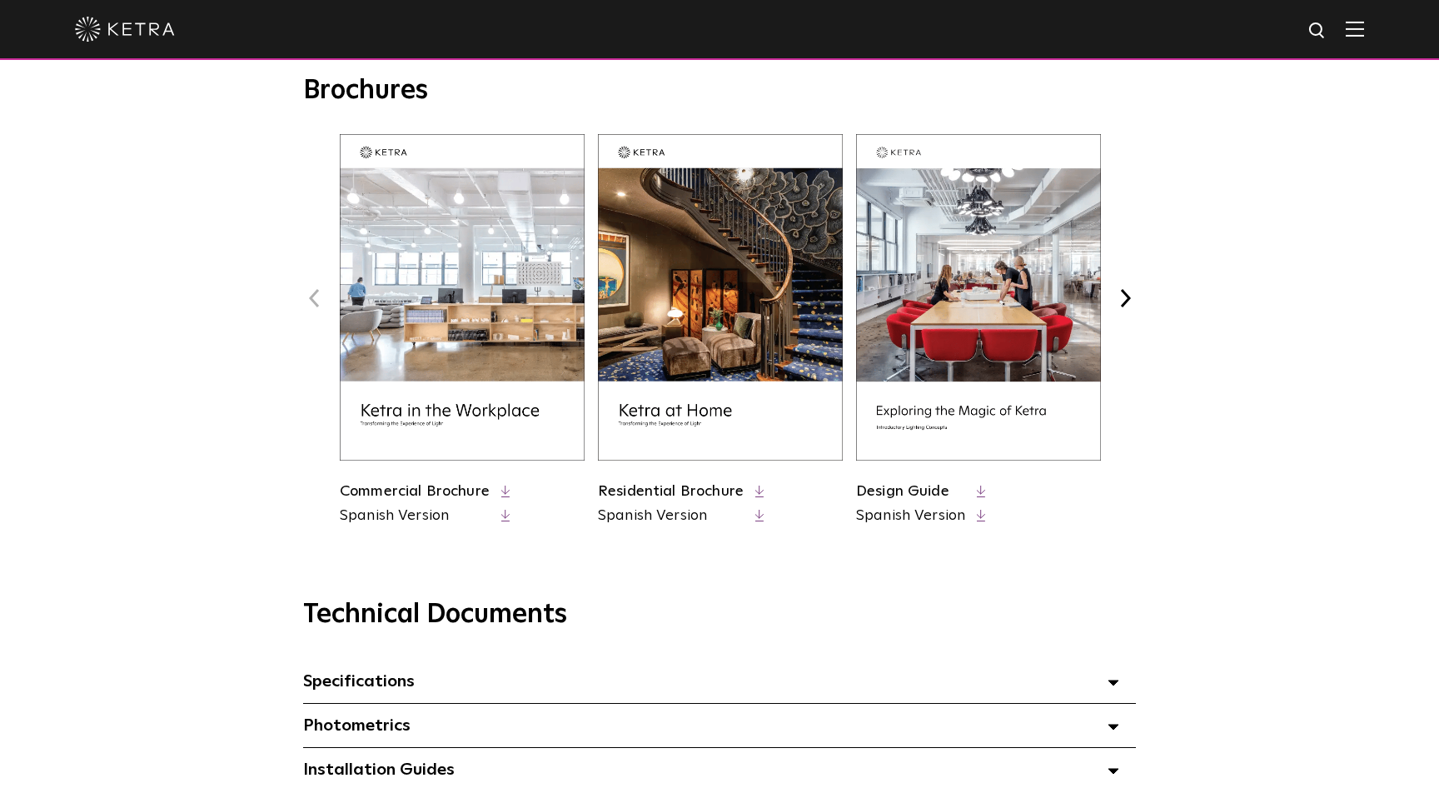
click at [1226, 218] on div "Brochures Previous Commercial Brochure Spanish Version" at bounding box center [719, 301] width 1141 height 454
click at [1167, 437] on div "Brochures Previous Commercial Brochure Spanish Version" at bounding box center [719, 301] width 1141 height 454
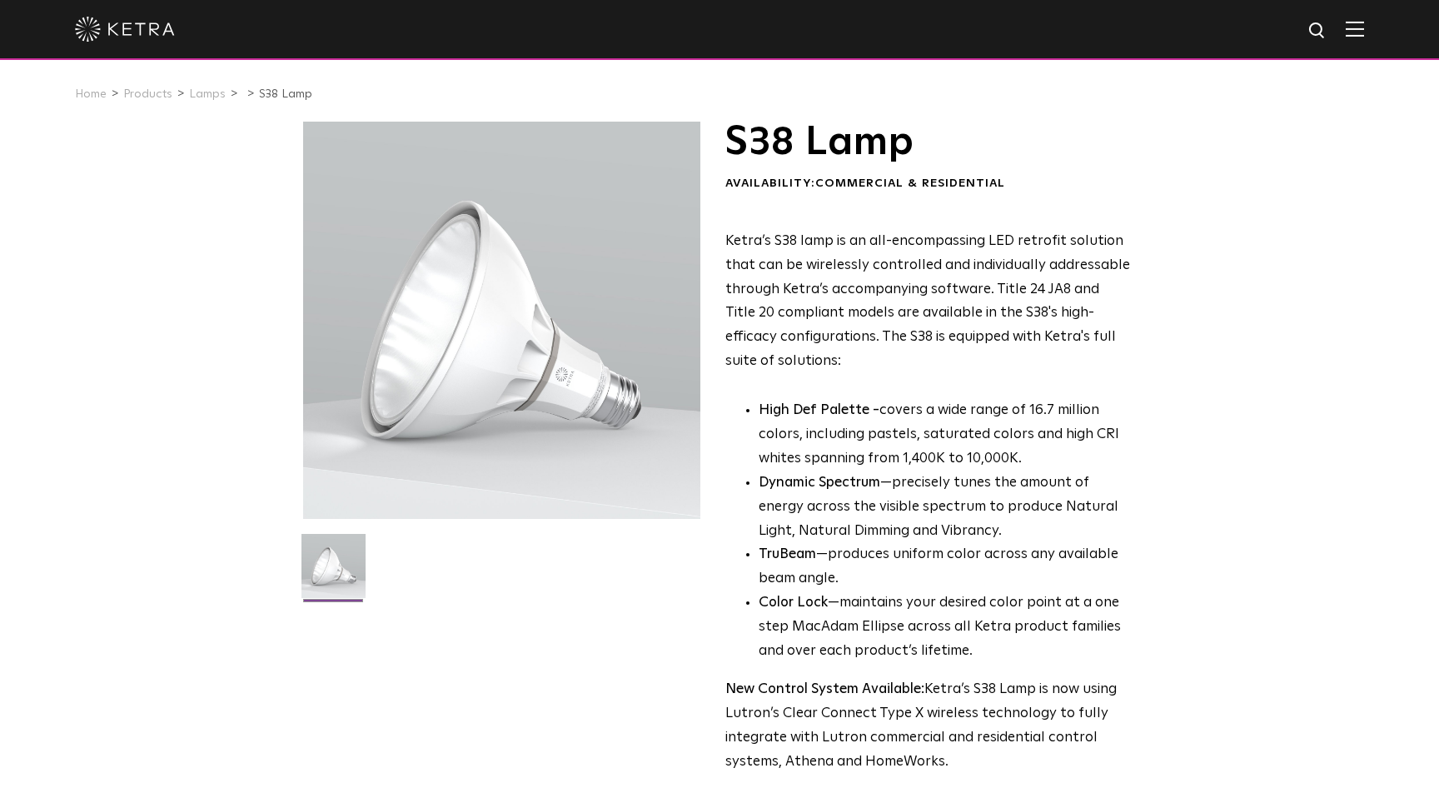
scroll to position [1484, 0]
click at [326, 582] on img at bounding box center [333, 572] width 64 height 77
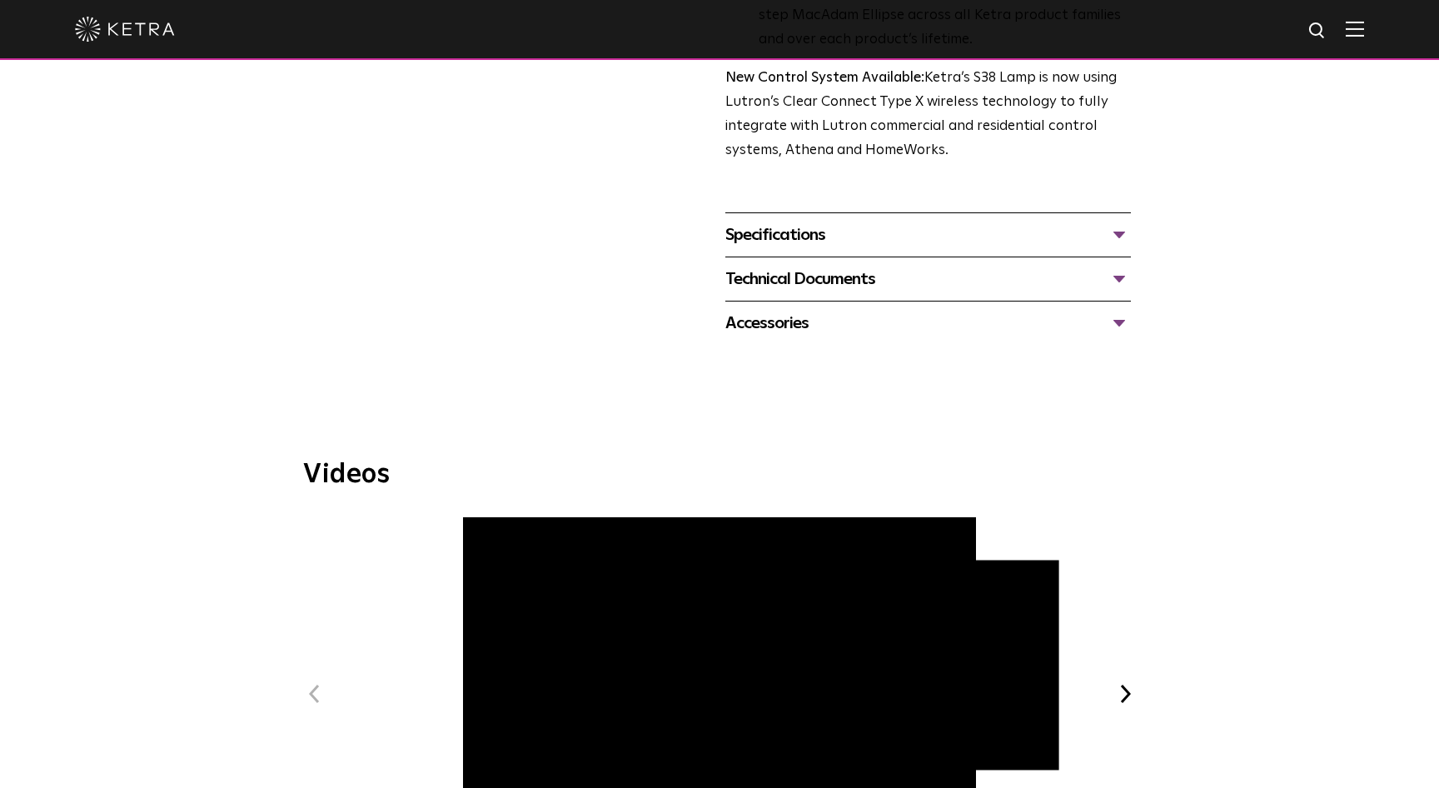
scroll to position [639, 0]
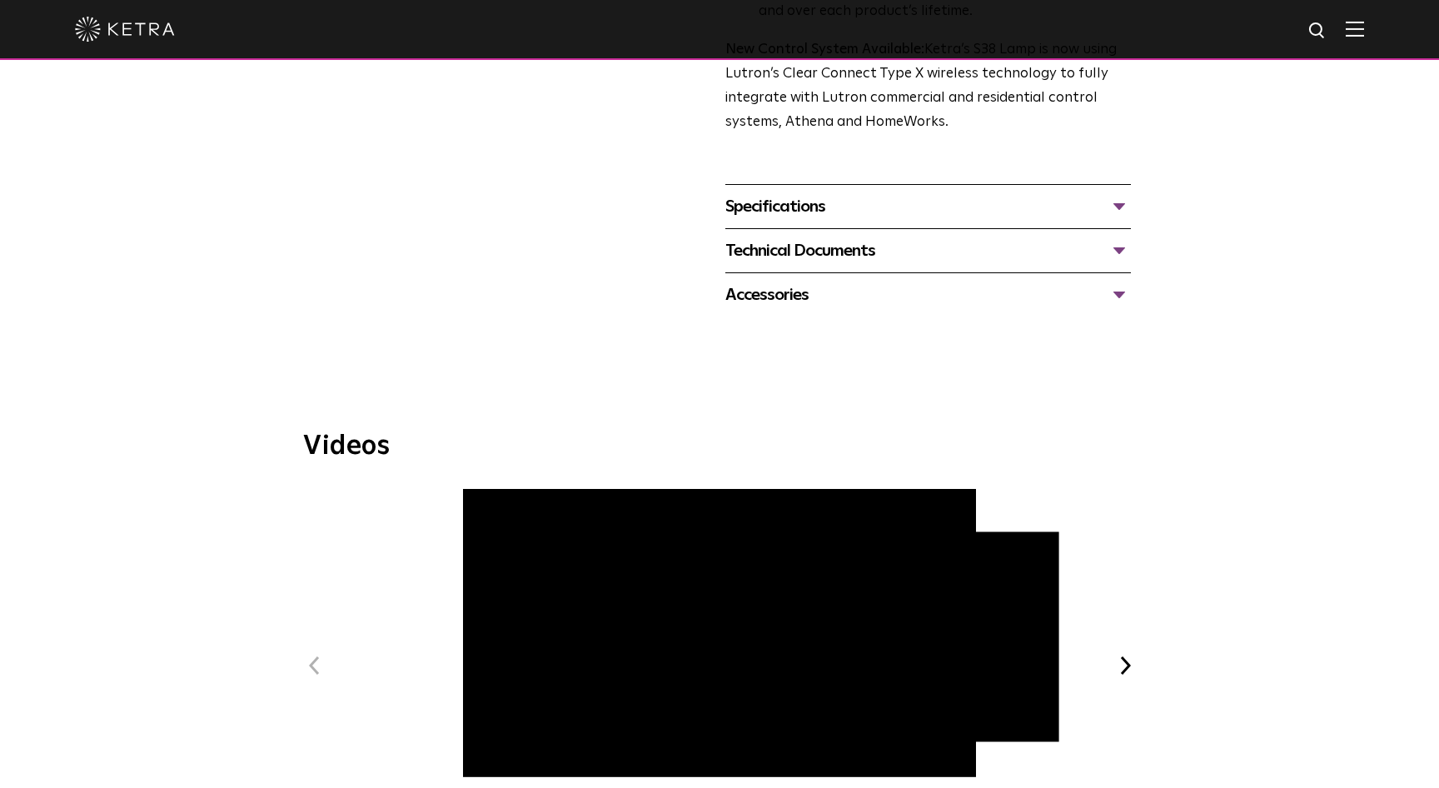
click at [838, 197] on div "Specifications" at bounding box center [927, 206] width 405 height 27
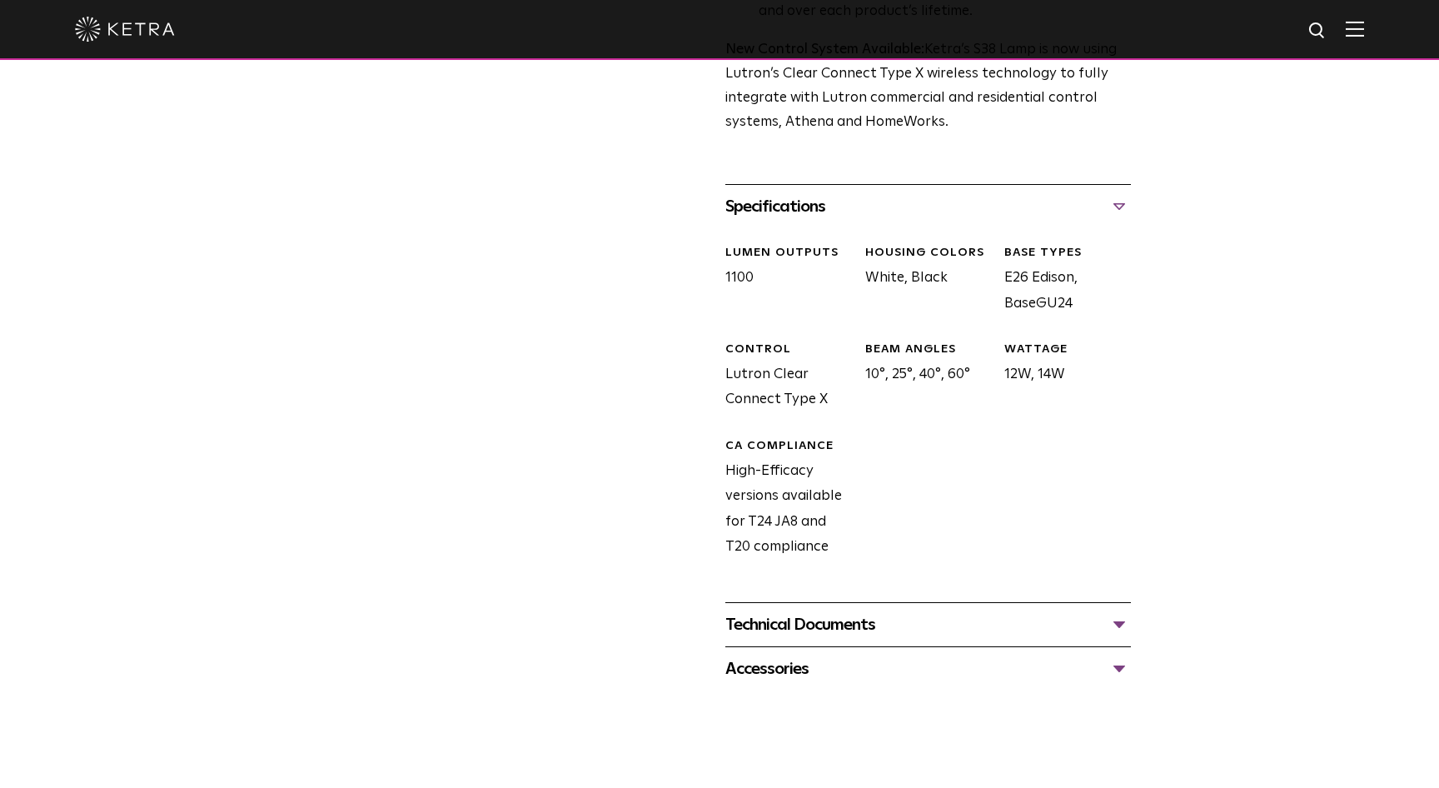
click at [843, 628] on div "Technical Documents" at bounding box center [927, 624] width 405 height 27
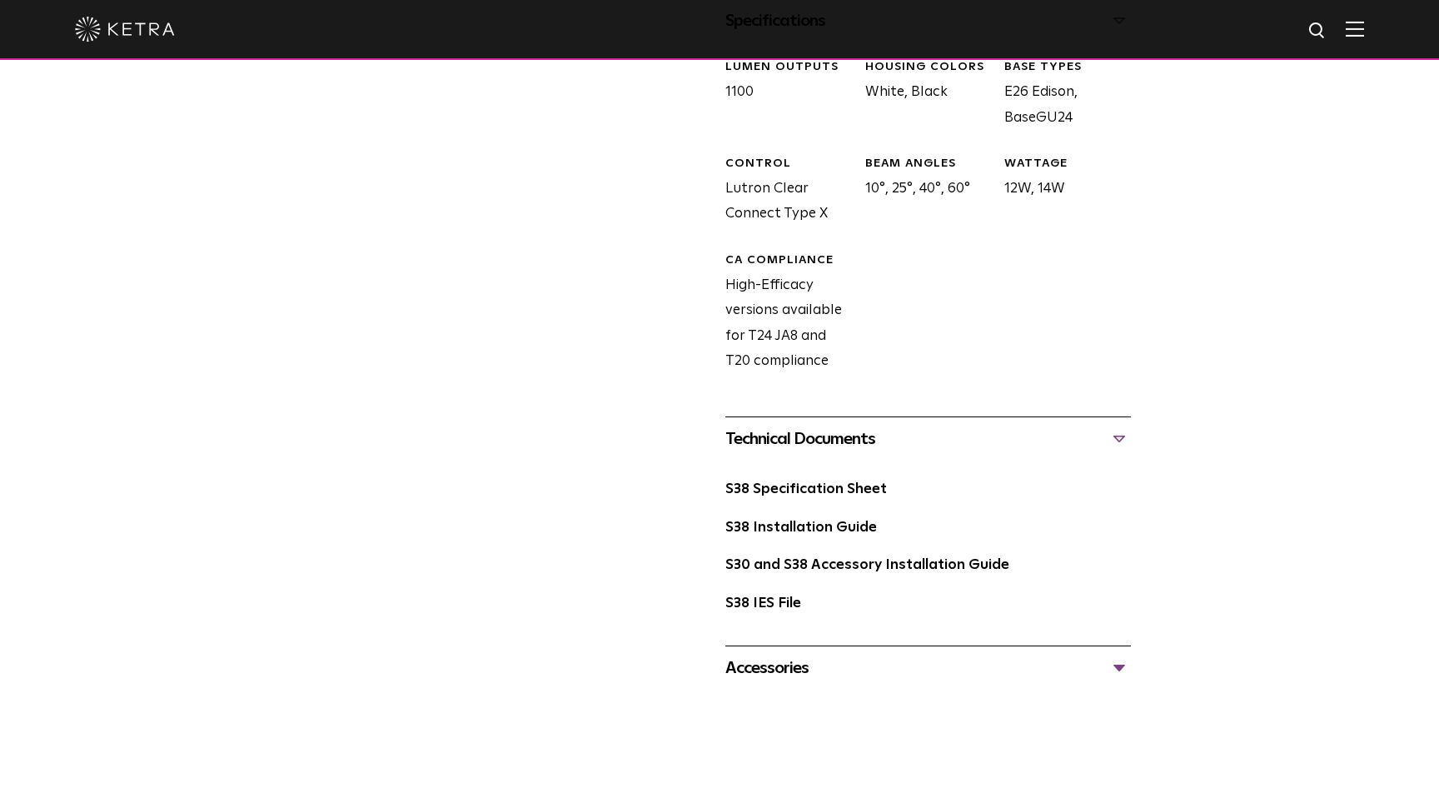
scroll to position [854, 0]
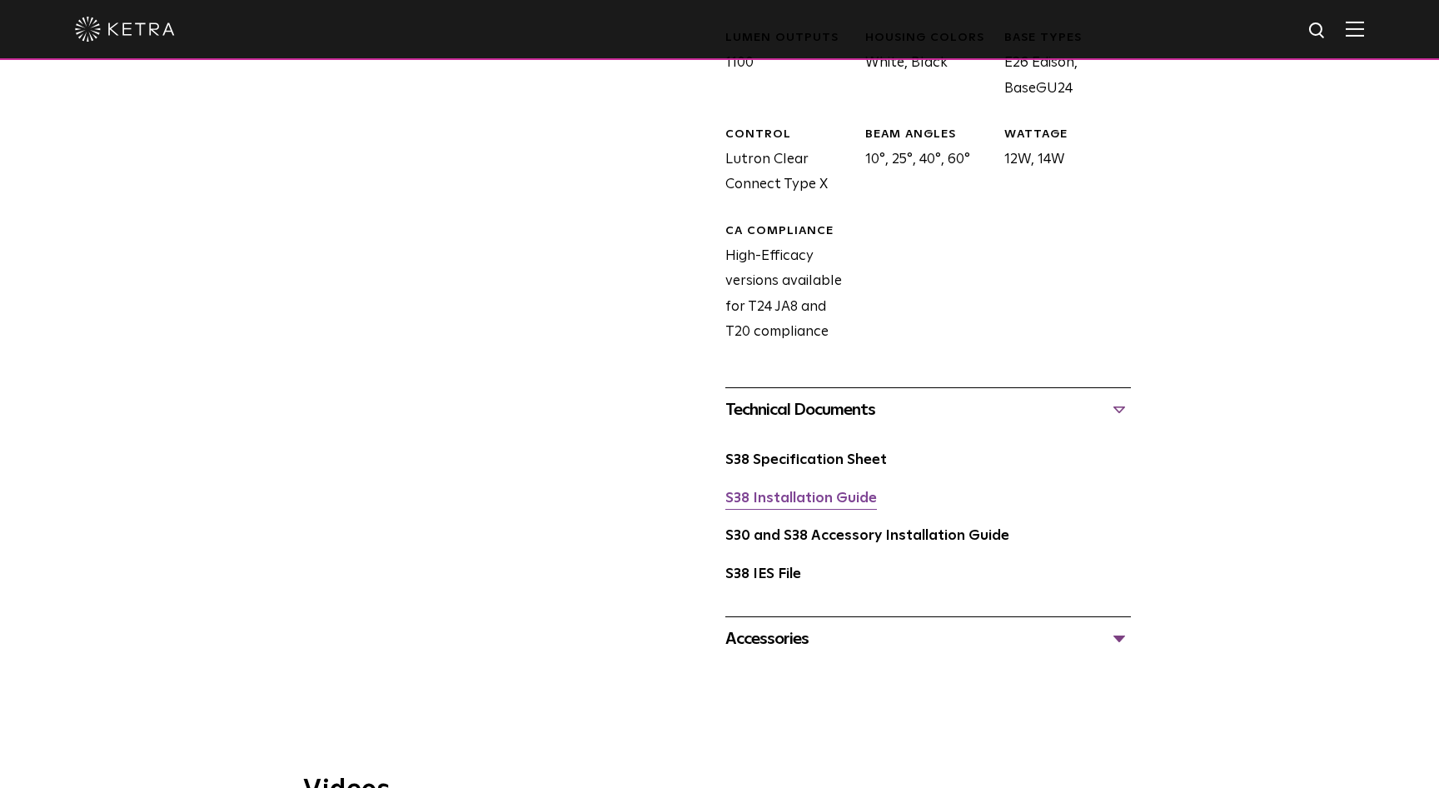
click at [838, 496] on link "S38 Installation Guide" at bounding box center [801, 498] width 152 height 14
click at [825, 457] on link "S38 Specification Sheet" at bounding box center [806, 460] width 162 height 14
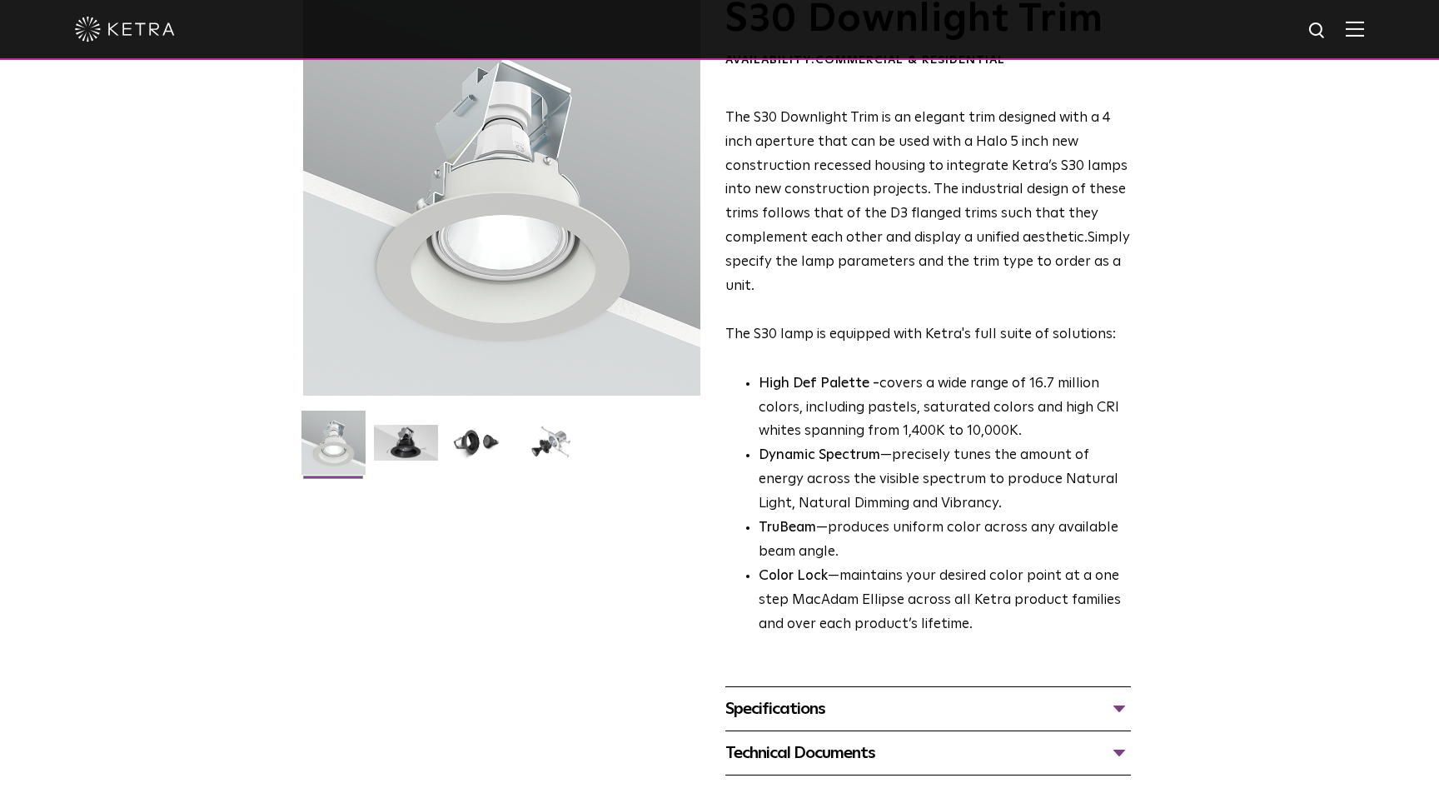
scroll to position [127, 0]
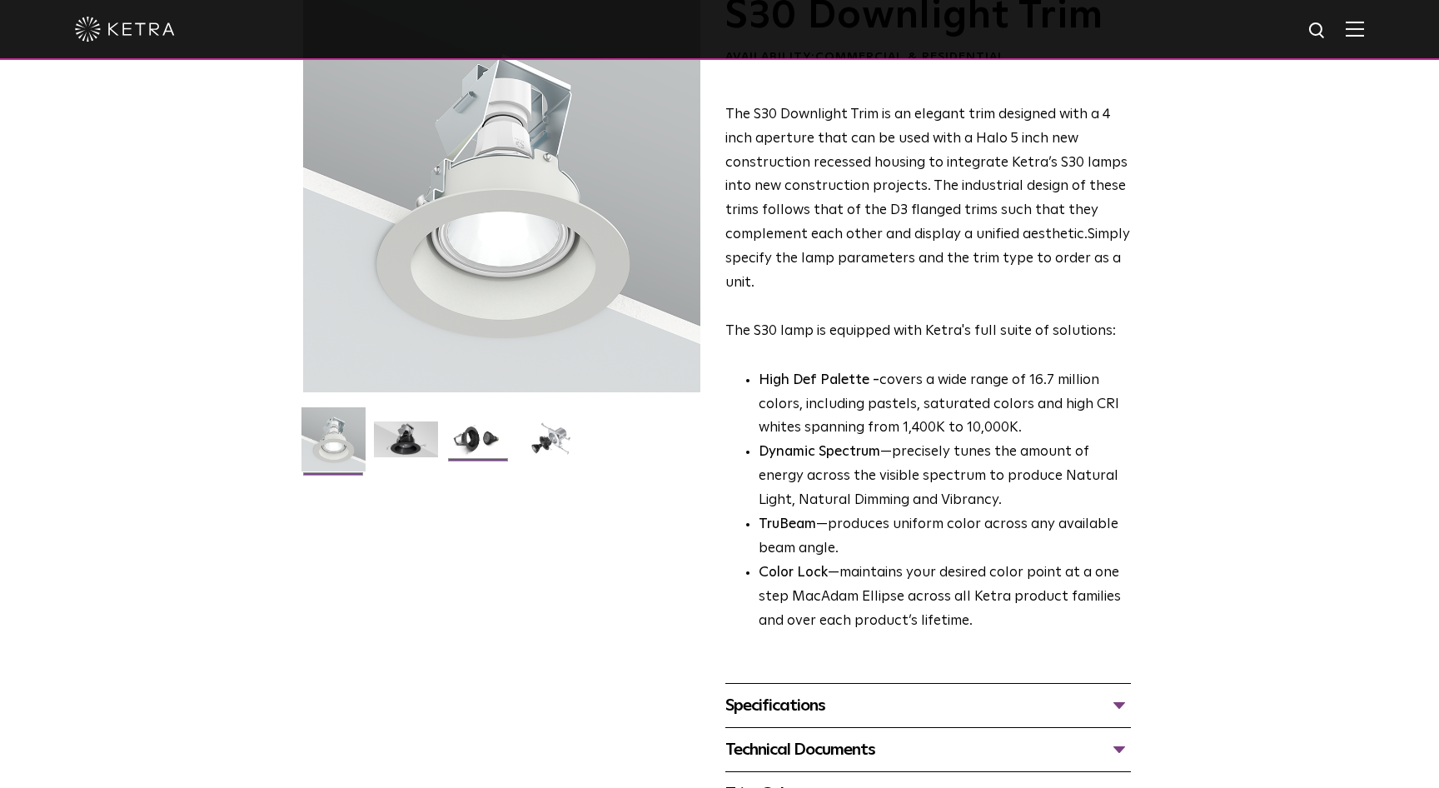
click at [462, 454] on img at bounding box center [478, 445] width 64 height 48
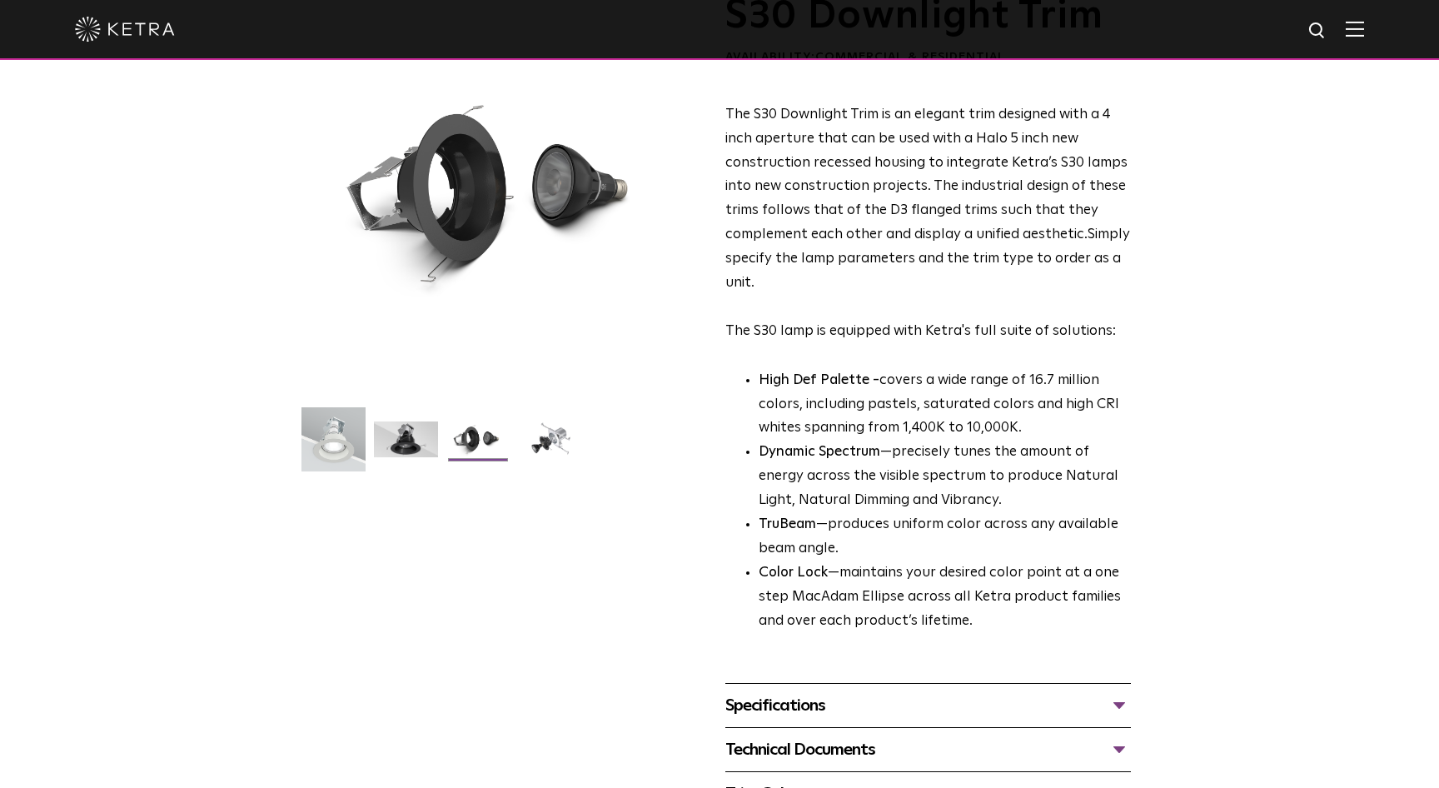
click at [932, 701] on div "Specifications" at bounding box center [927, 705] width 405 height 27
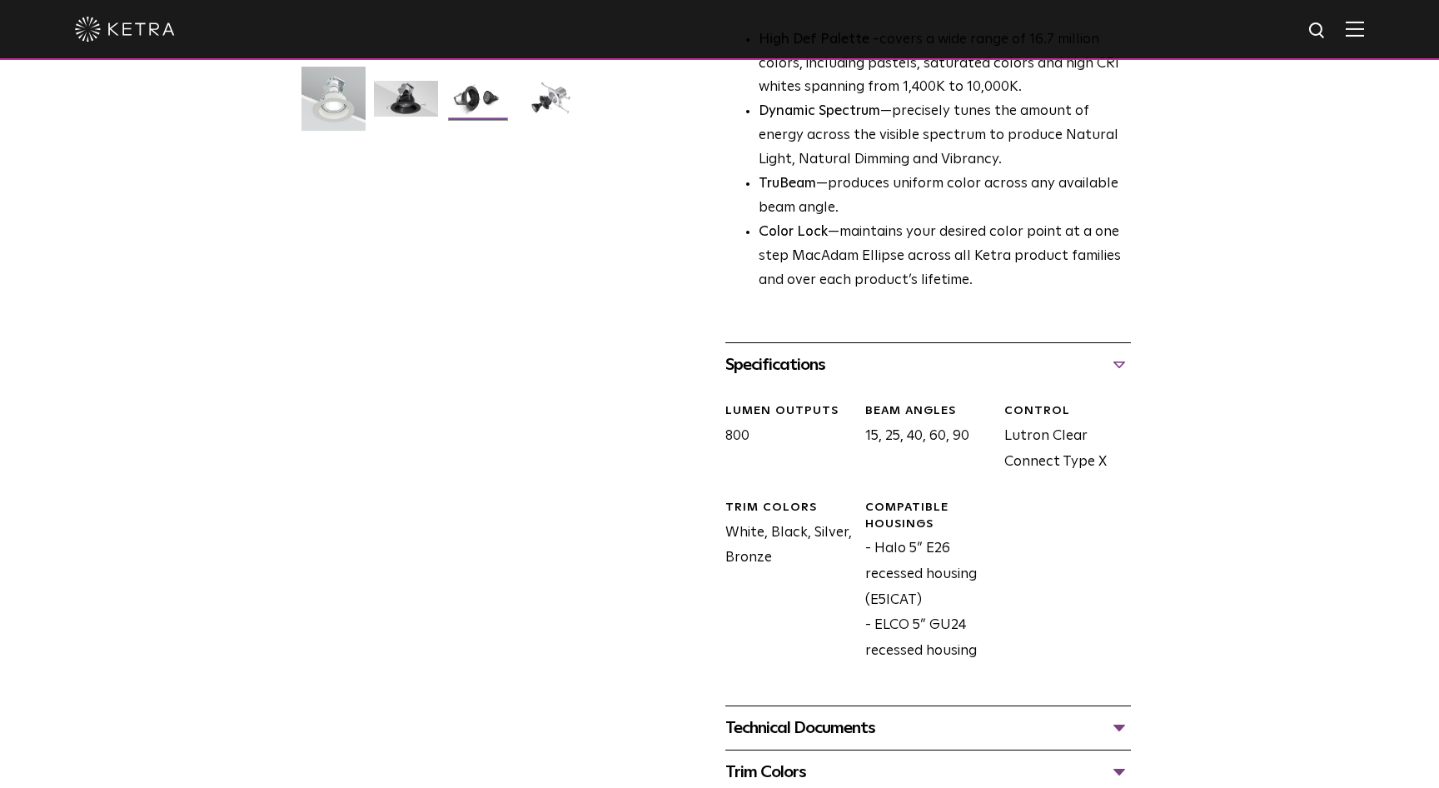
scroll to position [475, 0]
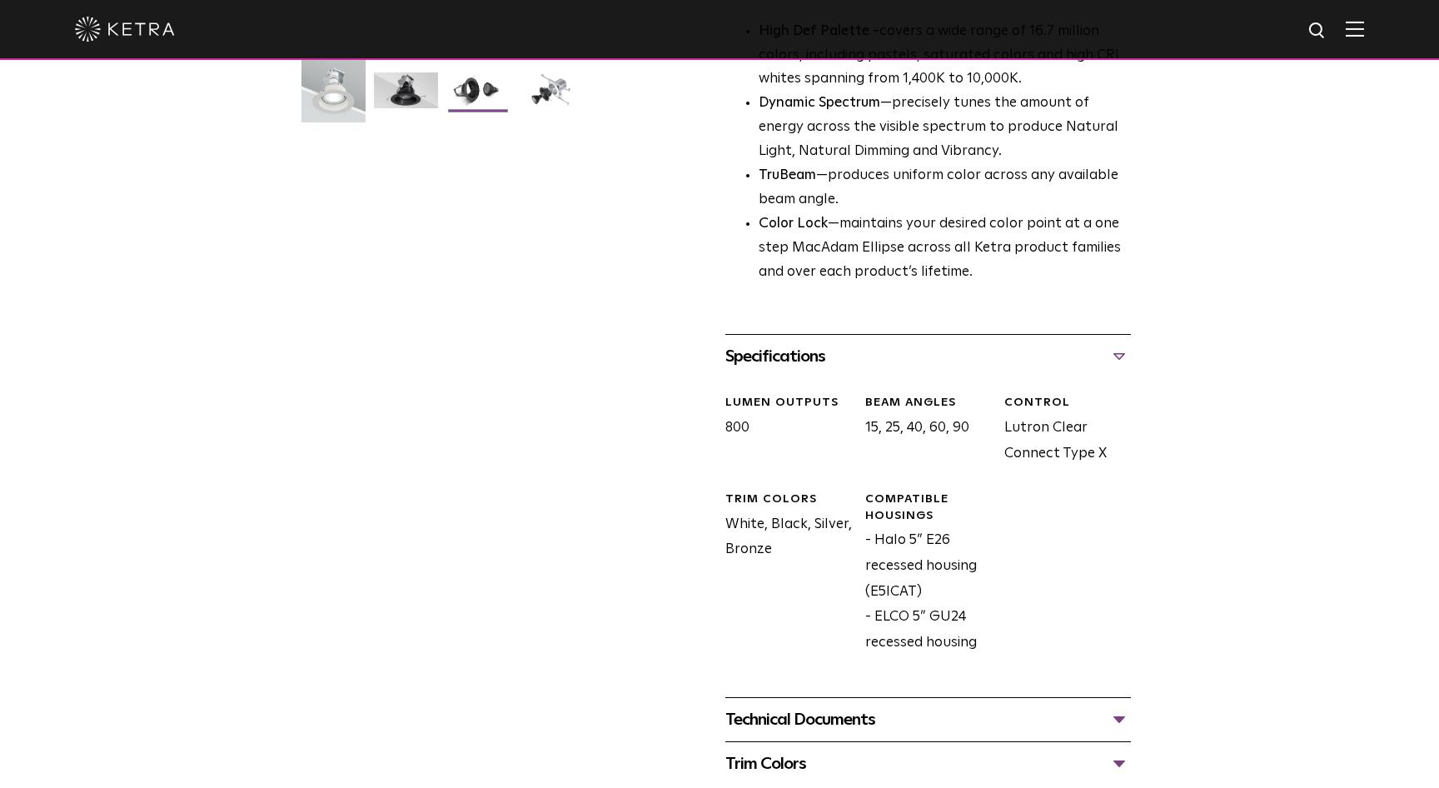
click at [901, 718] on div "Technical Documents" at bounding box center [927, 719] width 405 height 27
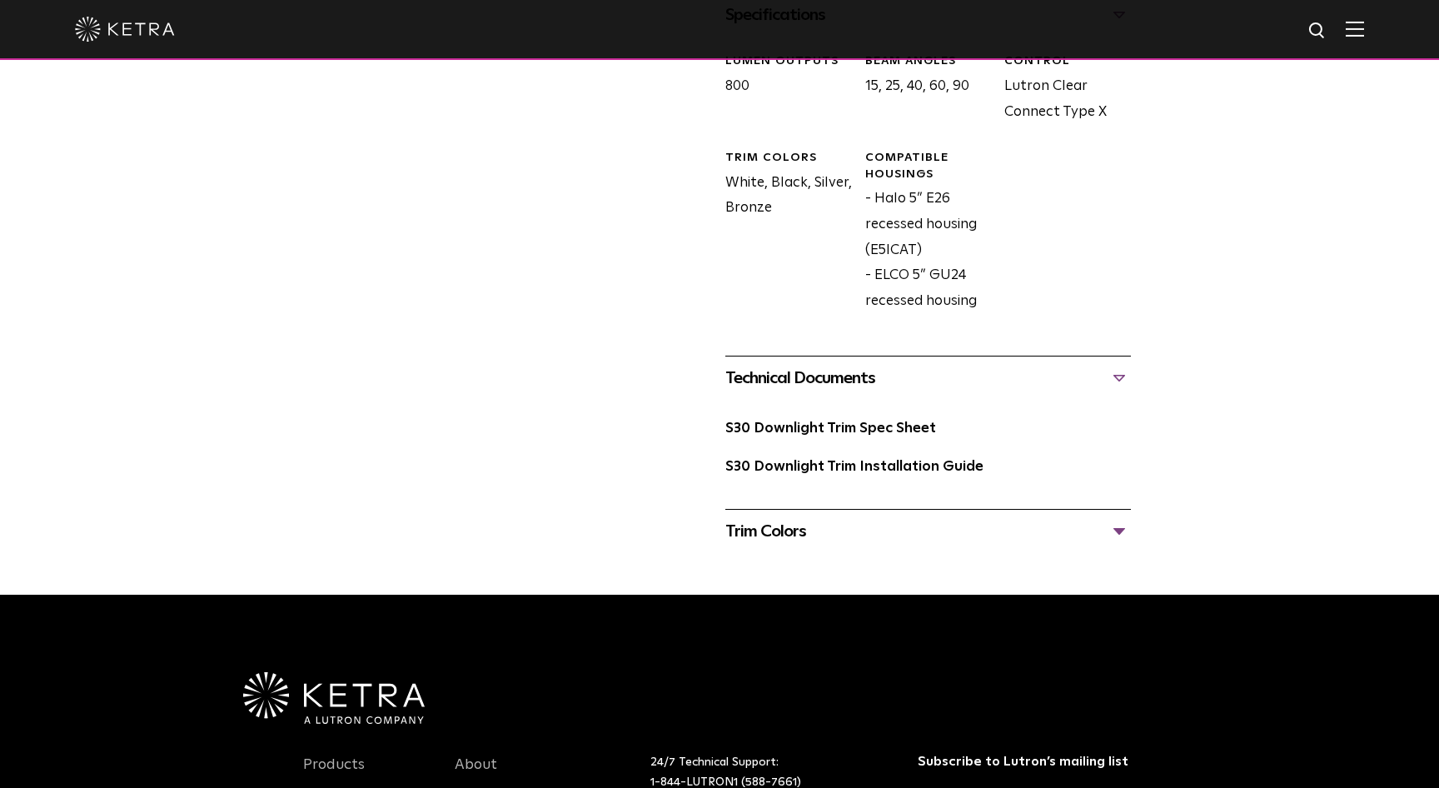
scroll to position [818, 0]
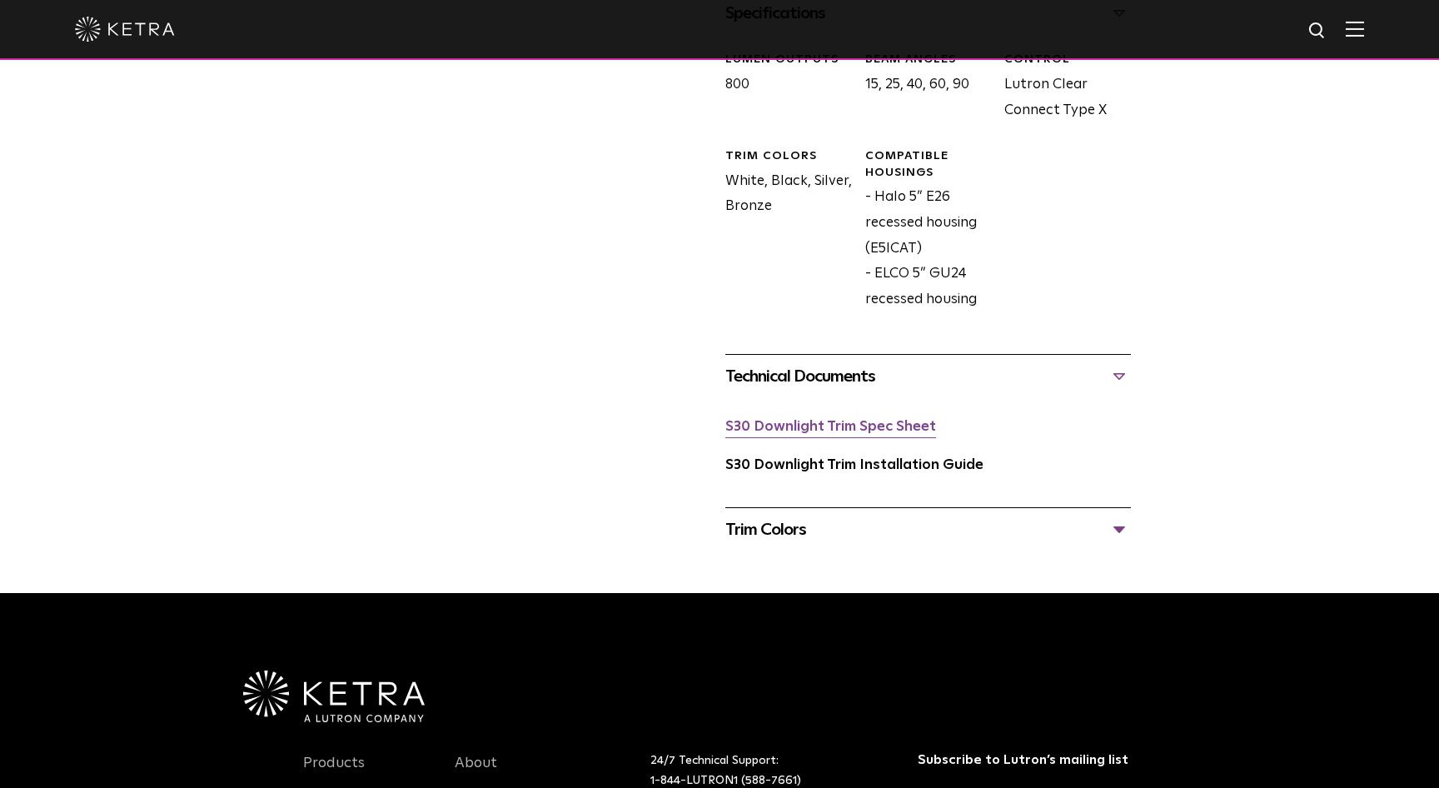
click at [885, 429] on link "S30 Downlight Trim Spec Sheet" at bounding box center [830, 427] width 211 height 14
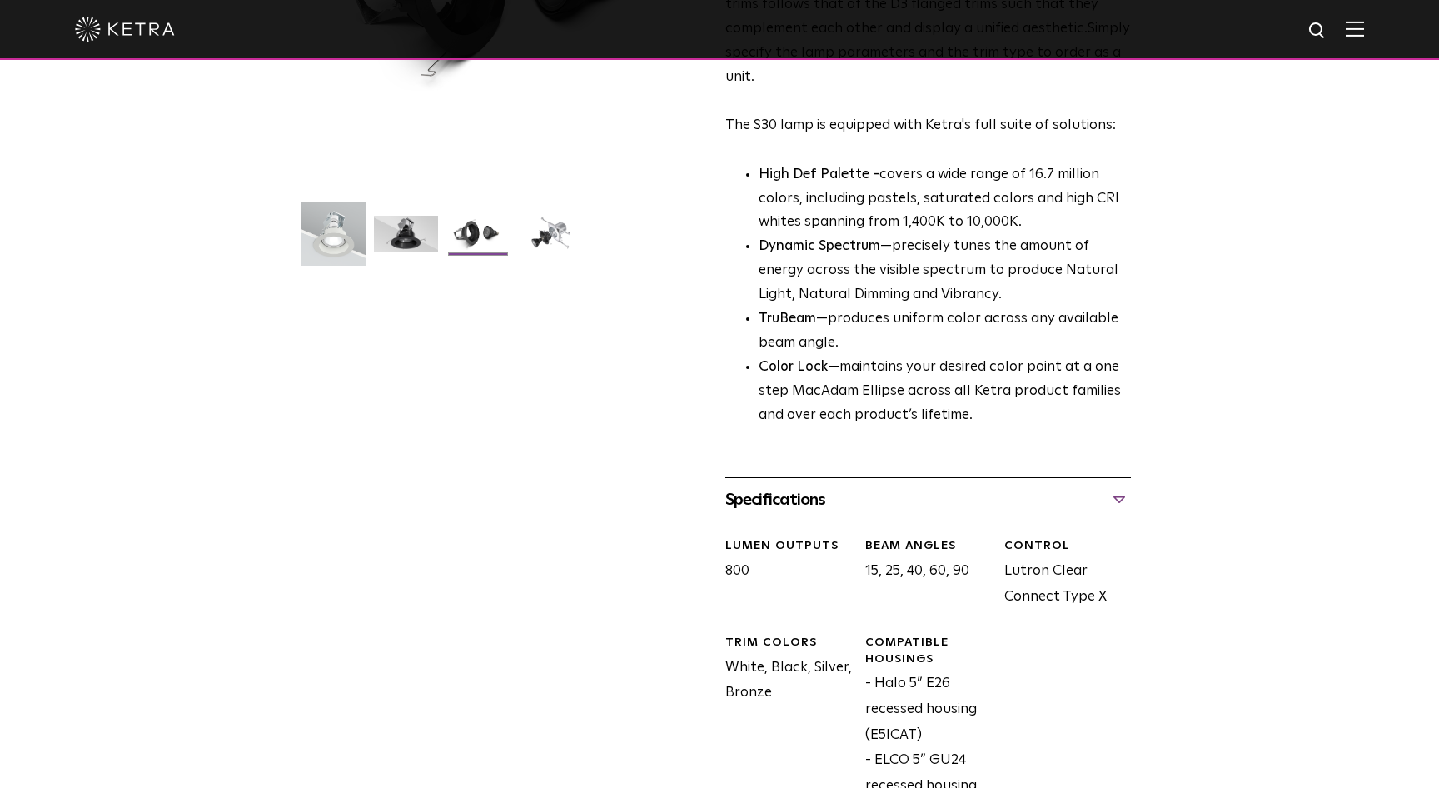
scroll to position [0, 0]
